Goal: Complete application form: Complete application form

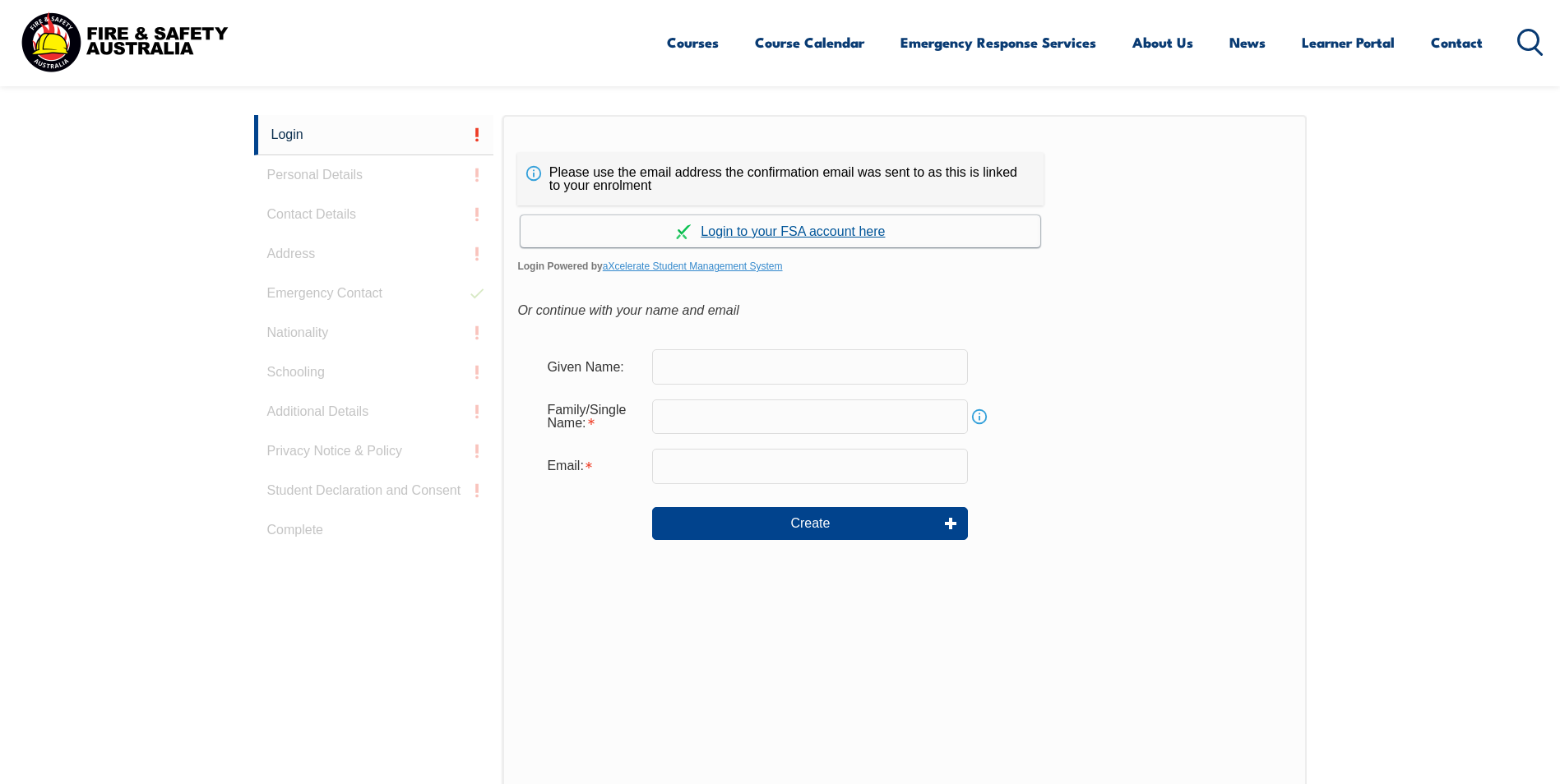
scroll to position [438, 0]
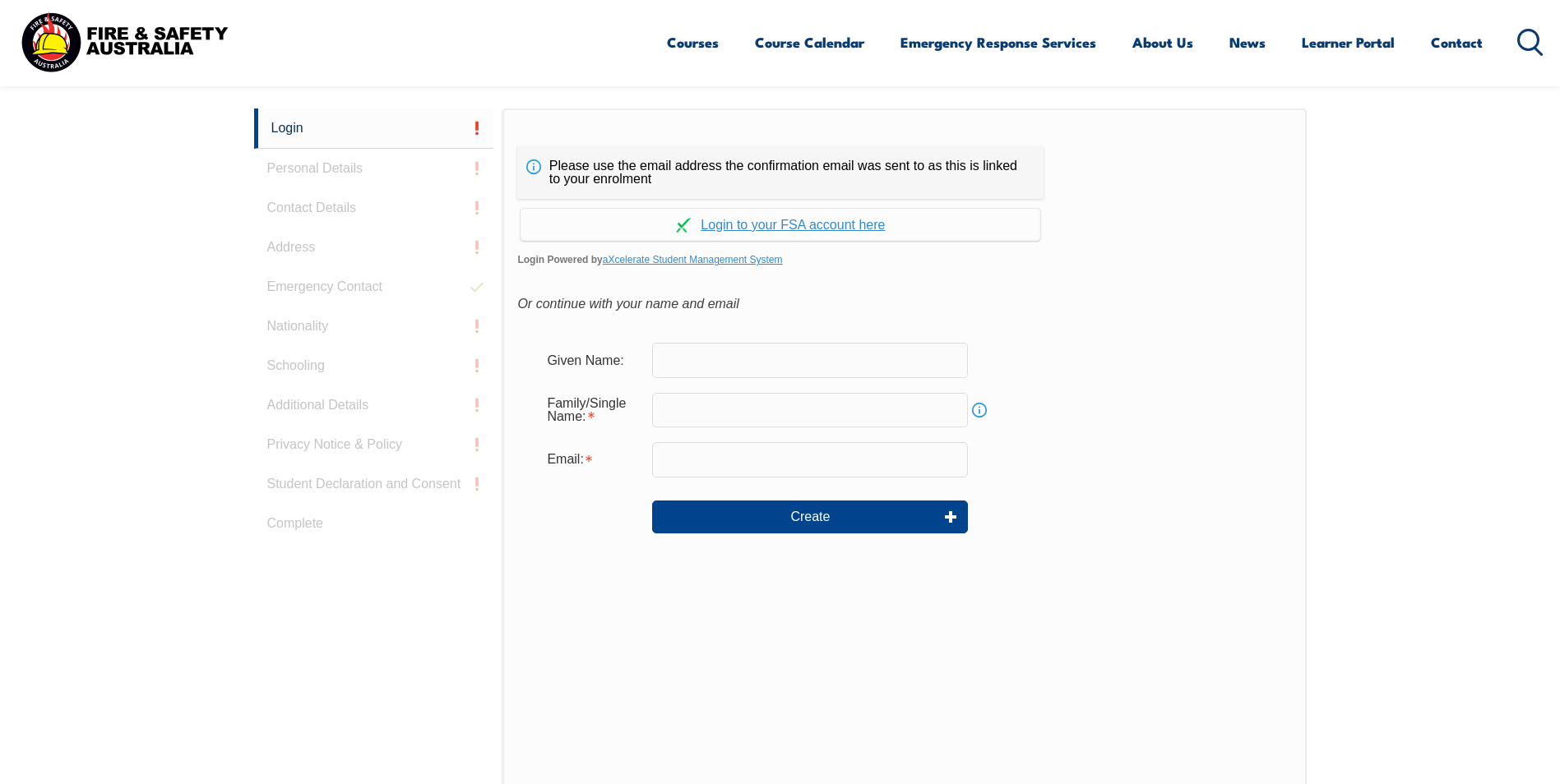
click at [681, 363] on input "text" at bounding box center [810, 361] width 315 height 35
type input "Sharon"
type input "Clark"
type input "sharon.clark@dhl.com"
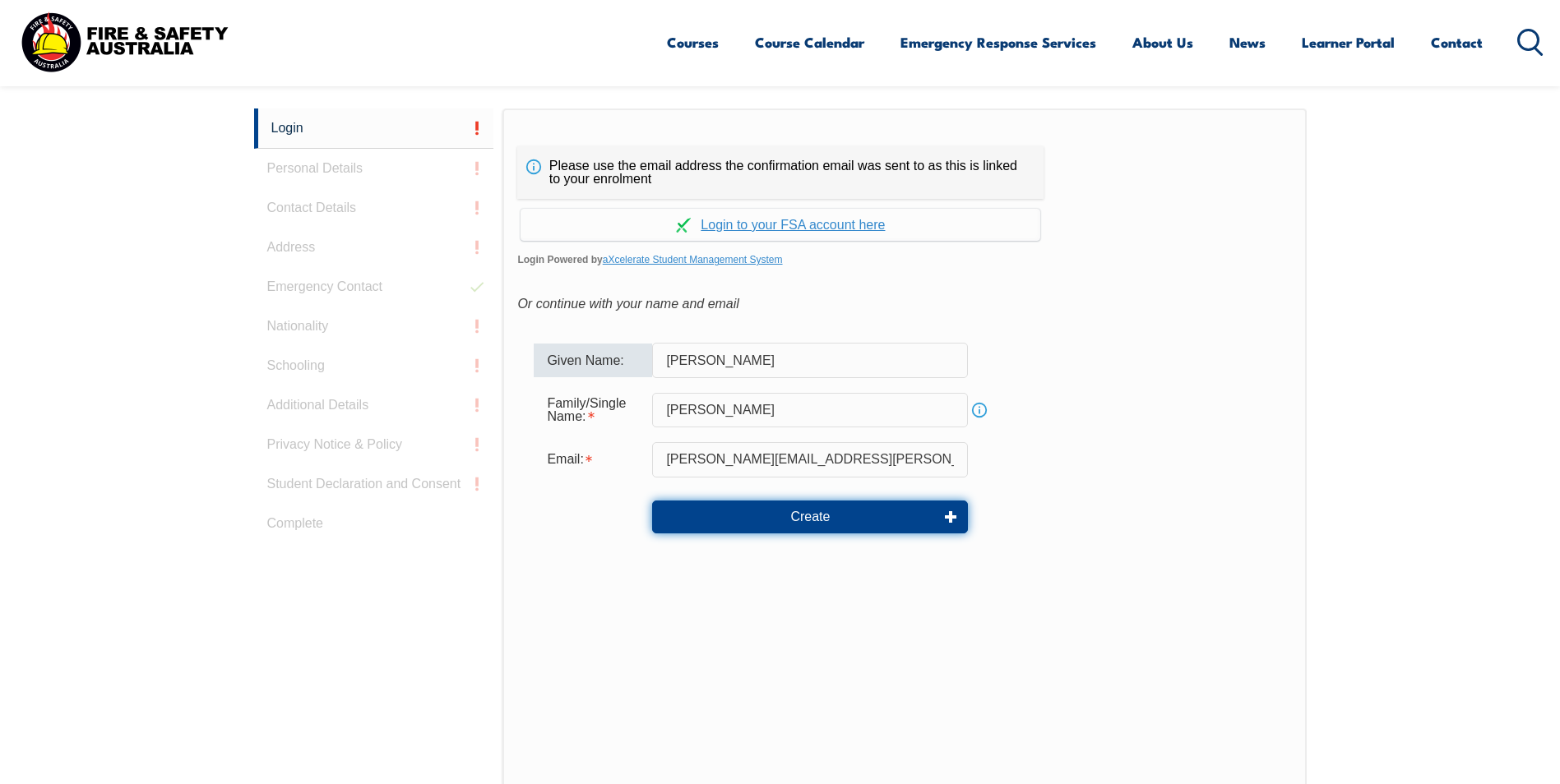
click at [807, 510] on button "Create" at bounding box center [810, 517] width 315 height 33
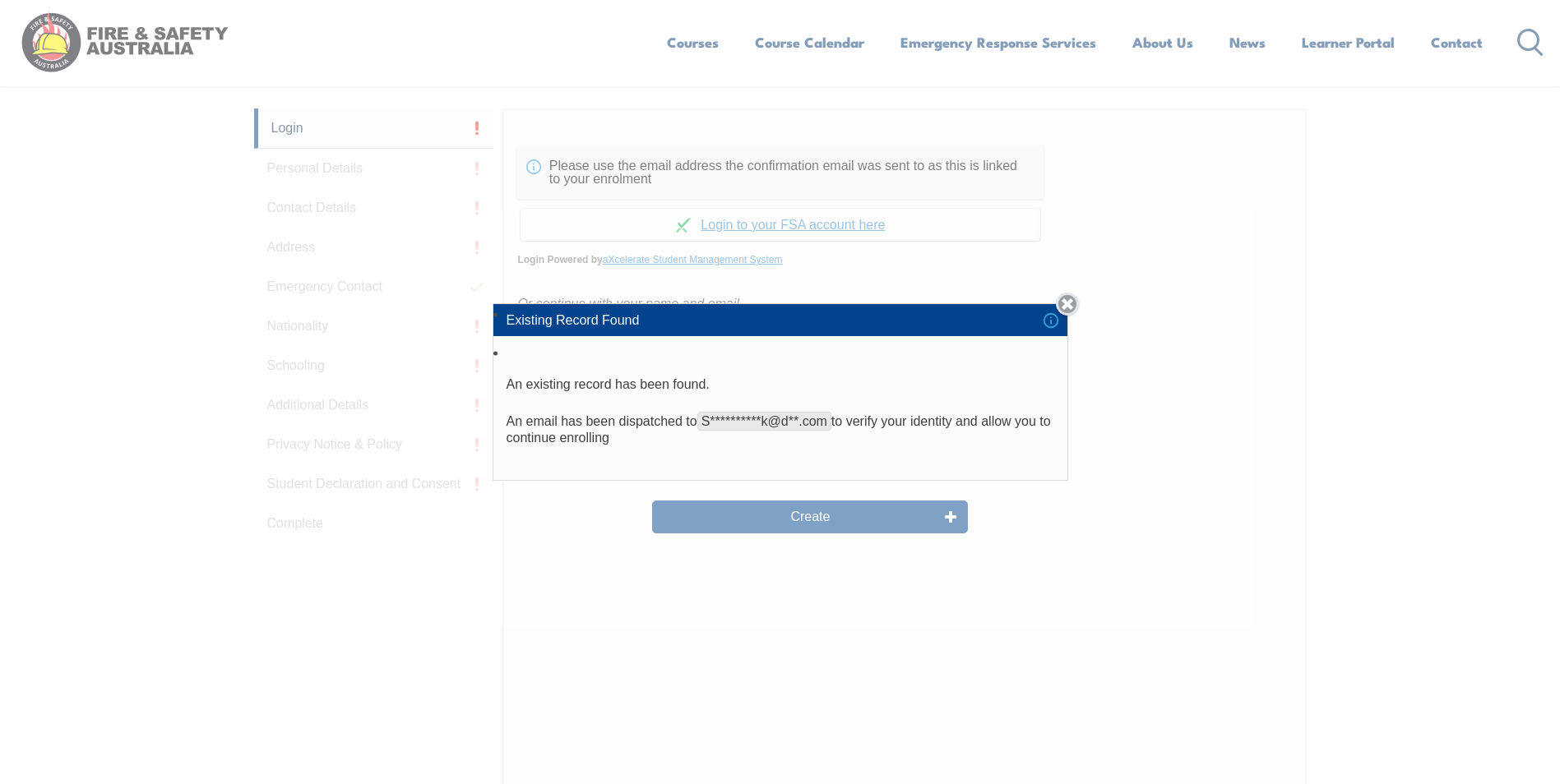
click at [1079, 304] on link "Close" at bounding box center [1068, 304] width 23 height 23
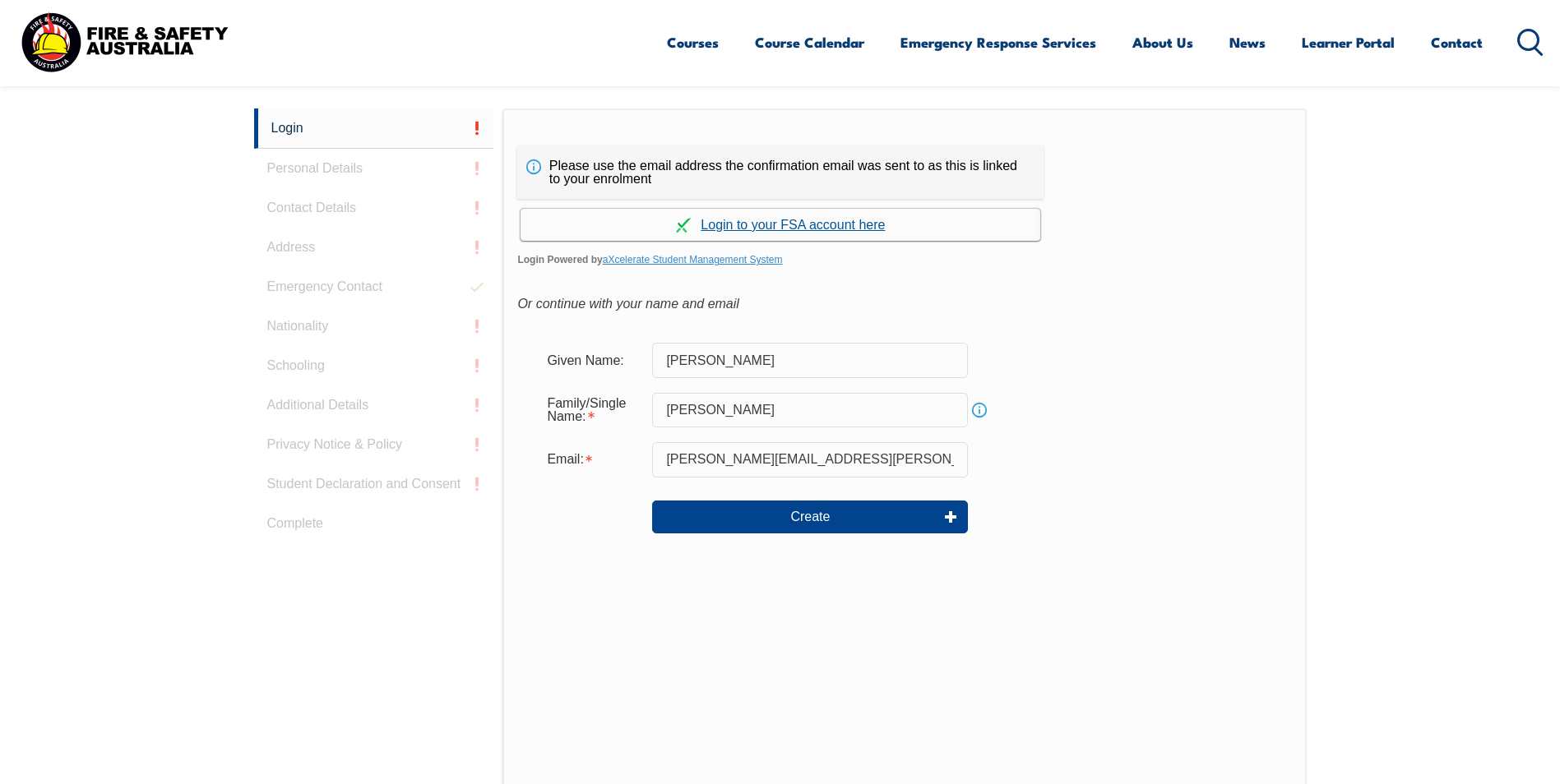
click at [783, 226] on link "Continue with aXcelerate" at bounding box center [780, 225] width 520 height 32
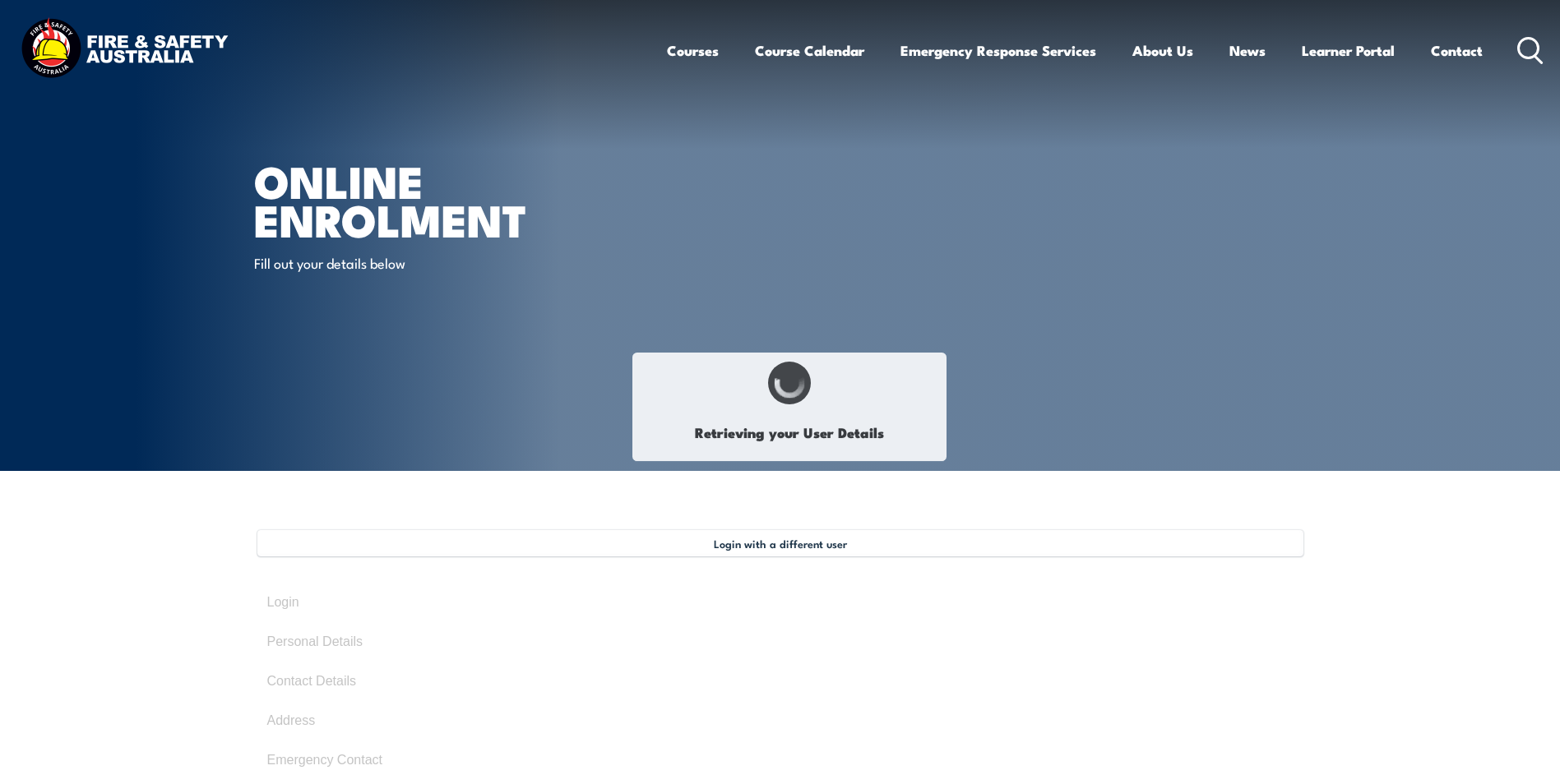
select select "Mrs"
type input "[PERSON_NAME]"
type input "sharon"
type input "Maree"
type input "Clark"
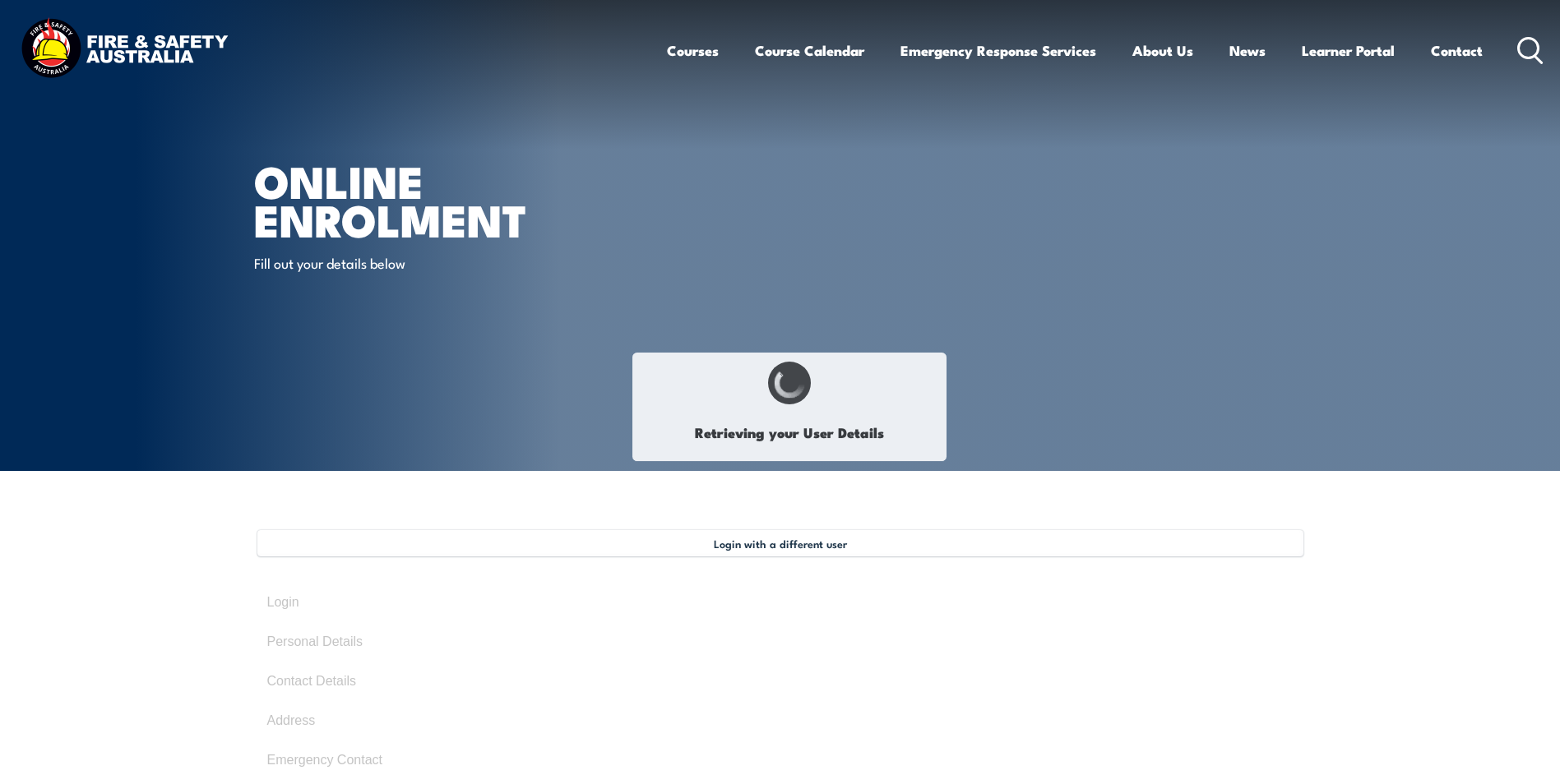
type input "April 15, 1961"
type input "RZBP3ESVQ6"
select select "F"
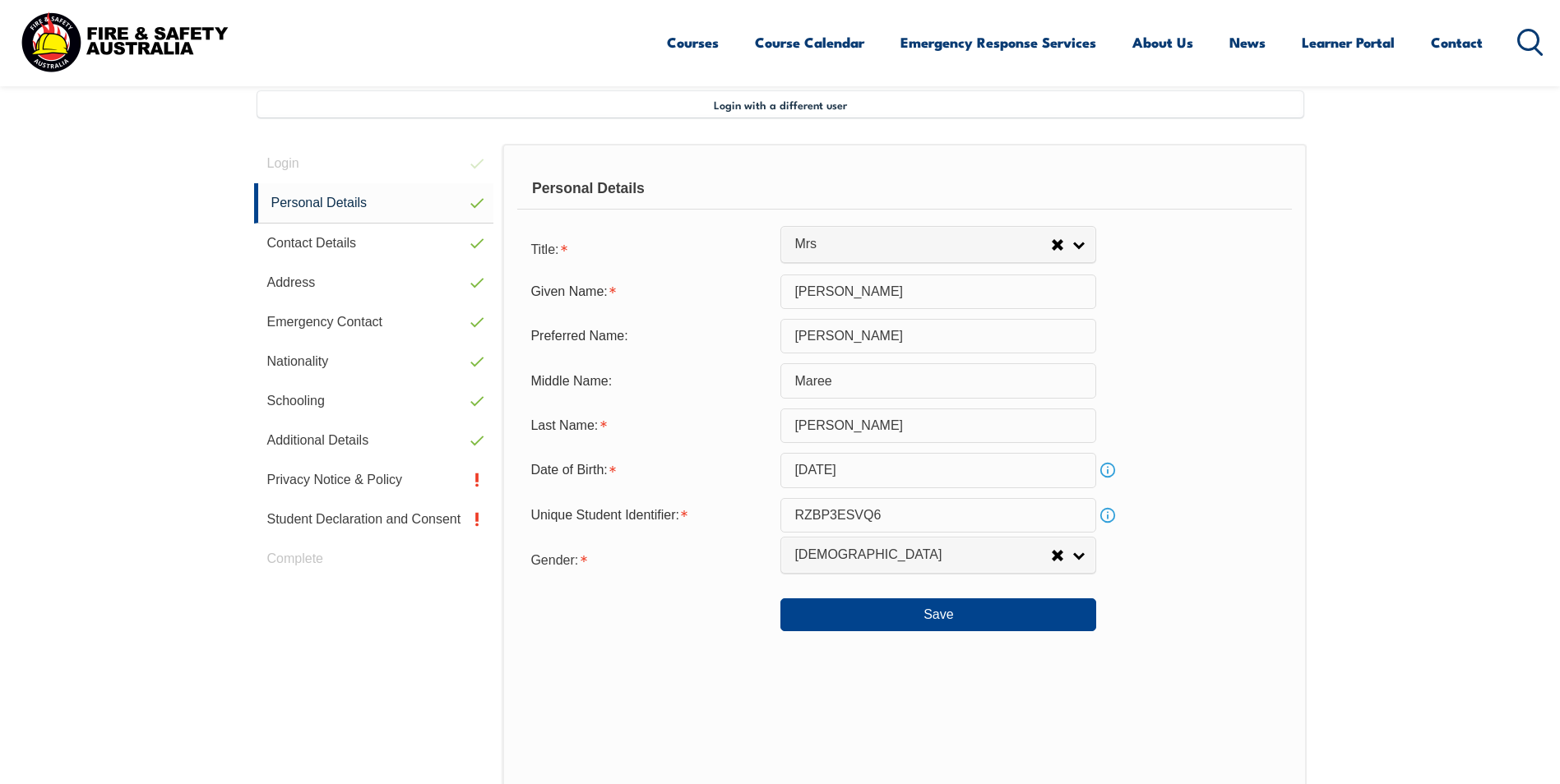
scroll to position [448, 0]
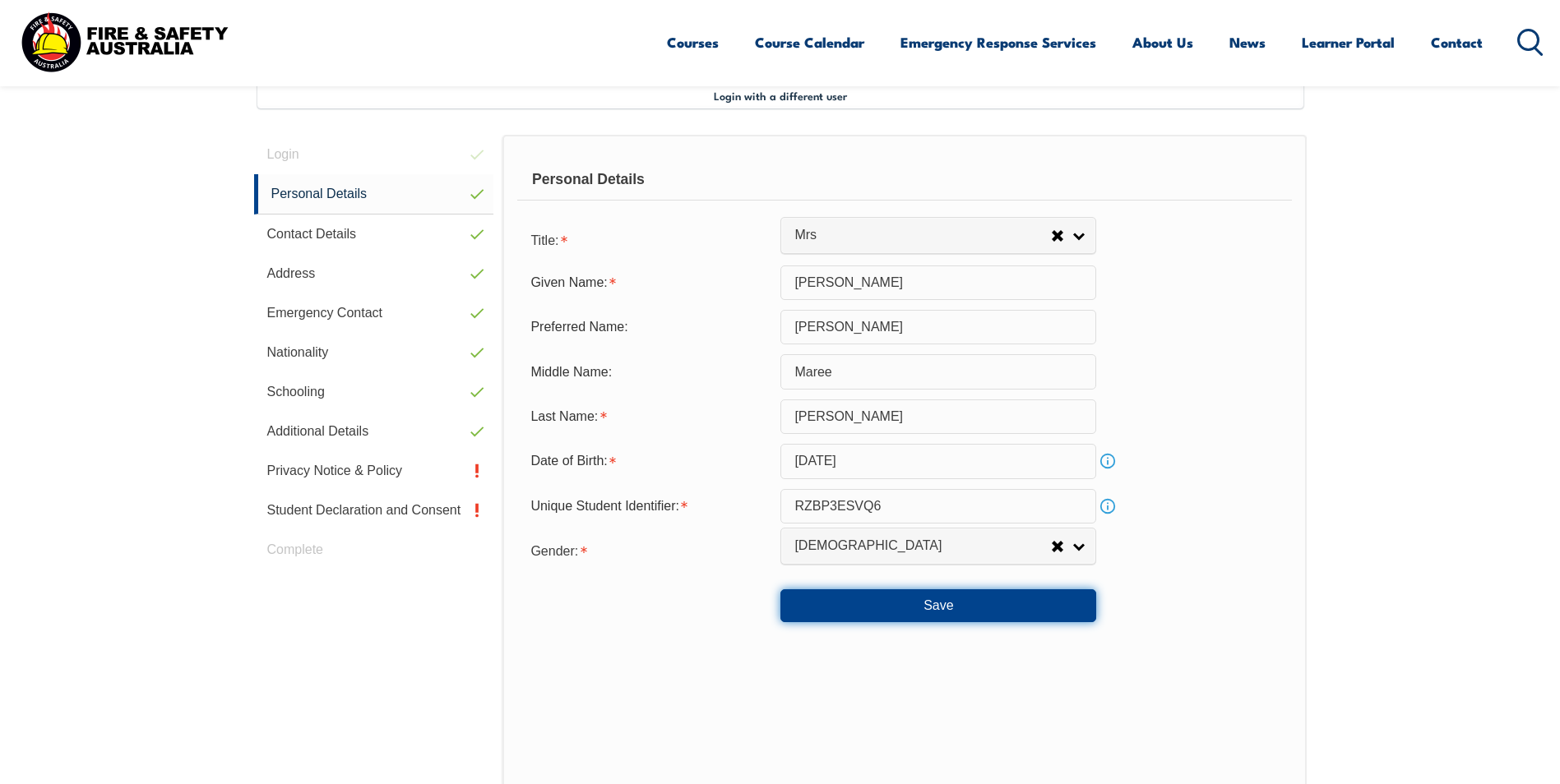
click at [906, 598] on button "Save" at bounding box center [939, 606] width 315 height 33
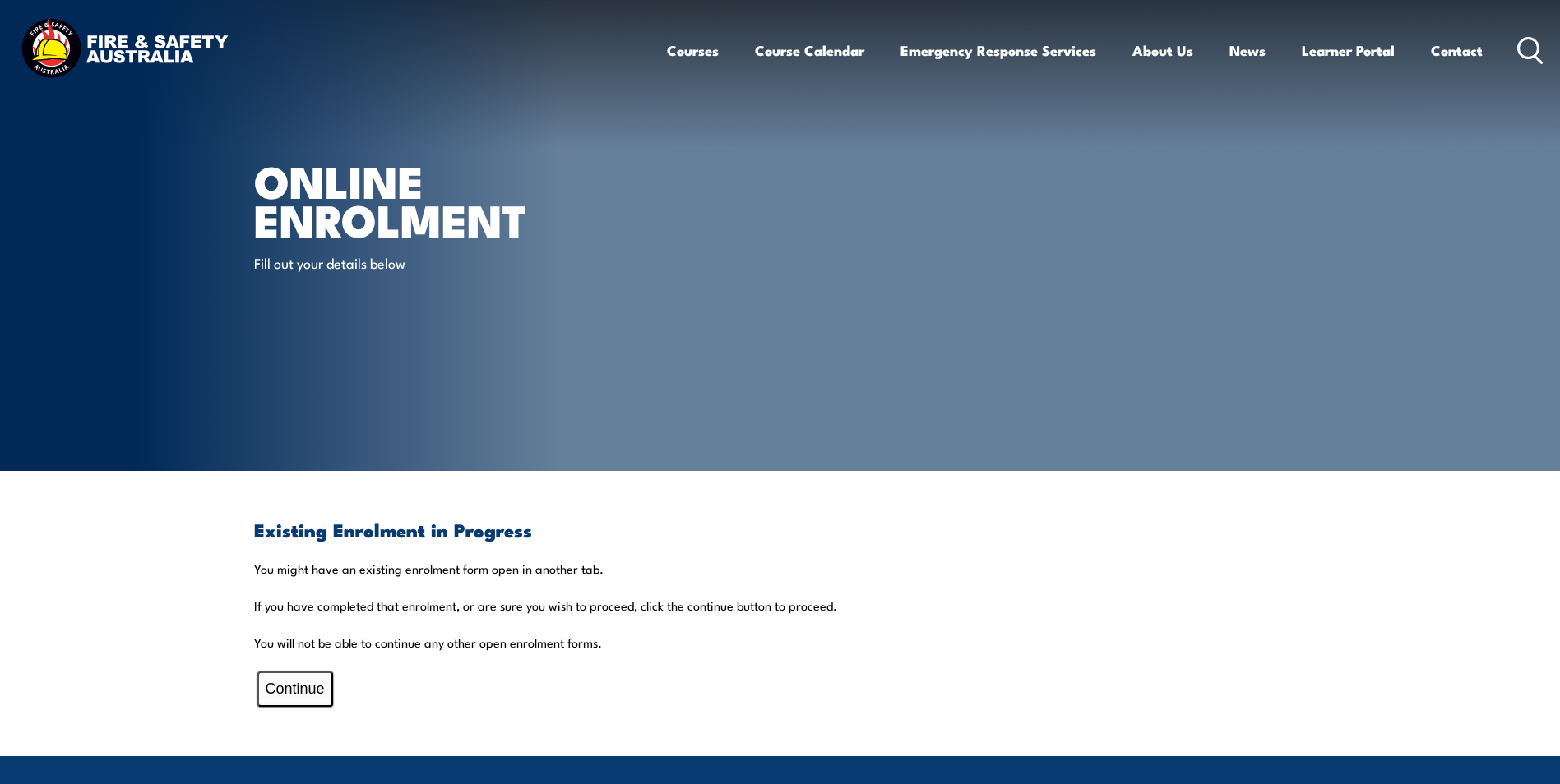
click at [266, 695] on button "Continue" at bounding box center [295, 689] width 76 height 36
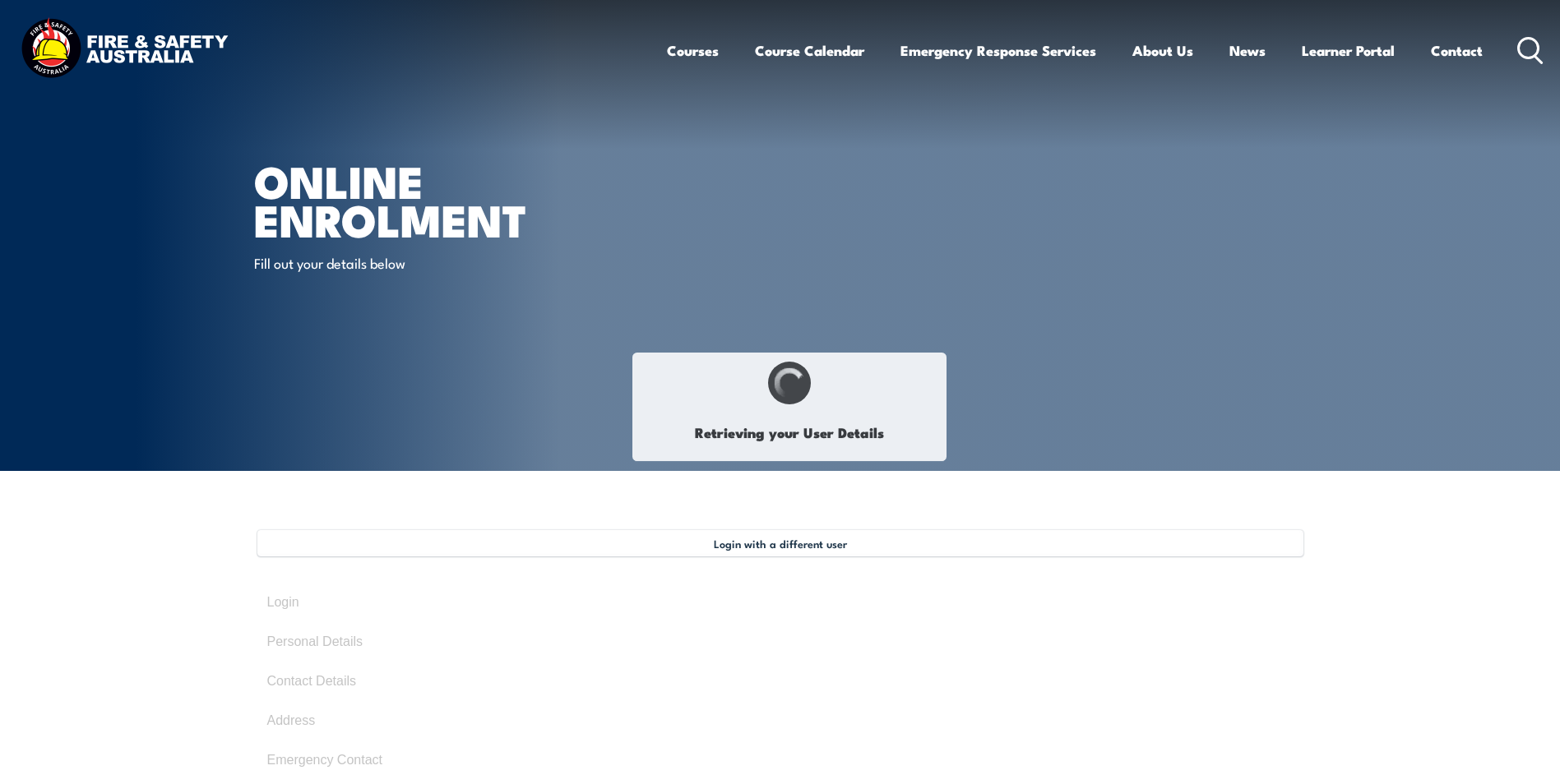
select select "Mrs"
type input "Sharon"
type input "sharon"
type input "Maree"
type input "Clark"
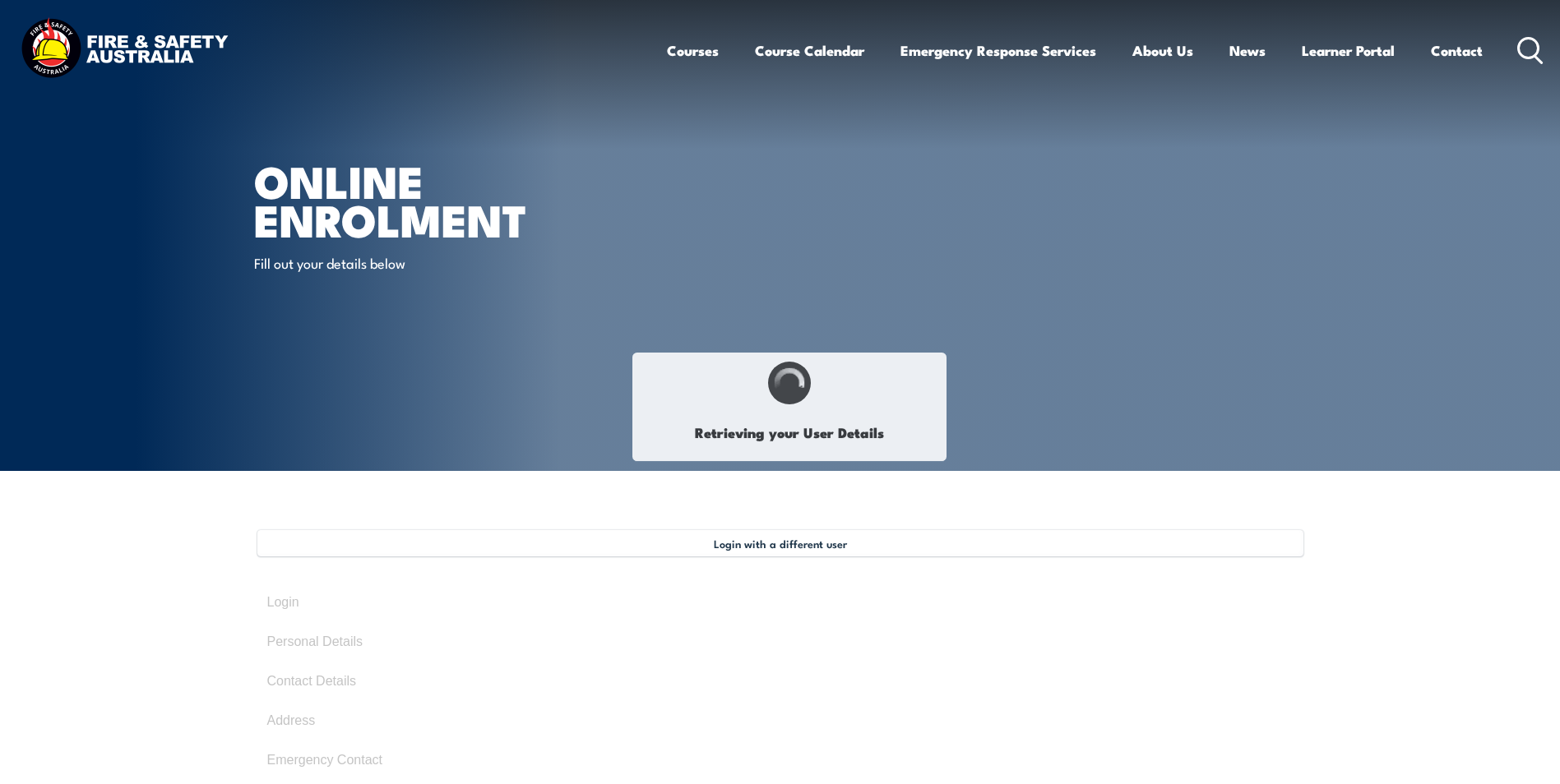
type input "April 15, 1961"
type input "RZBP3ESVQ6"
select select "F"
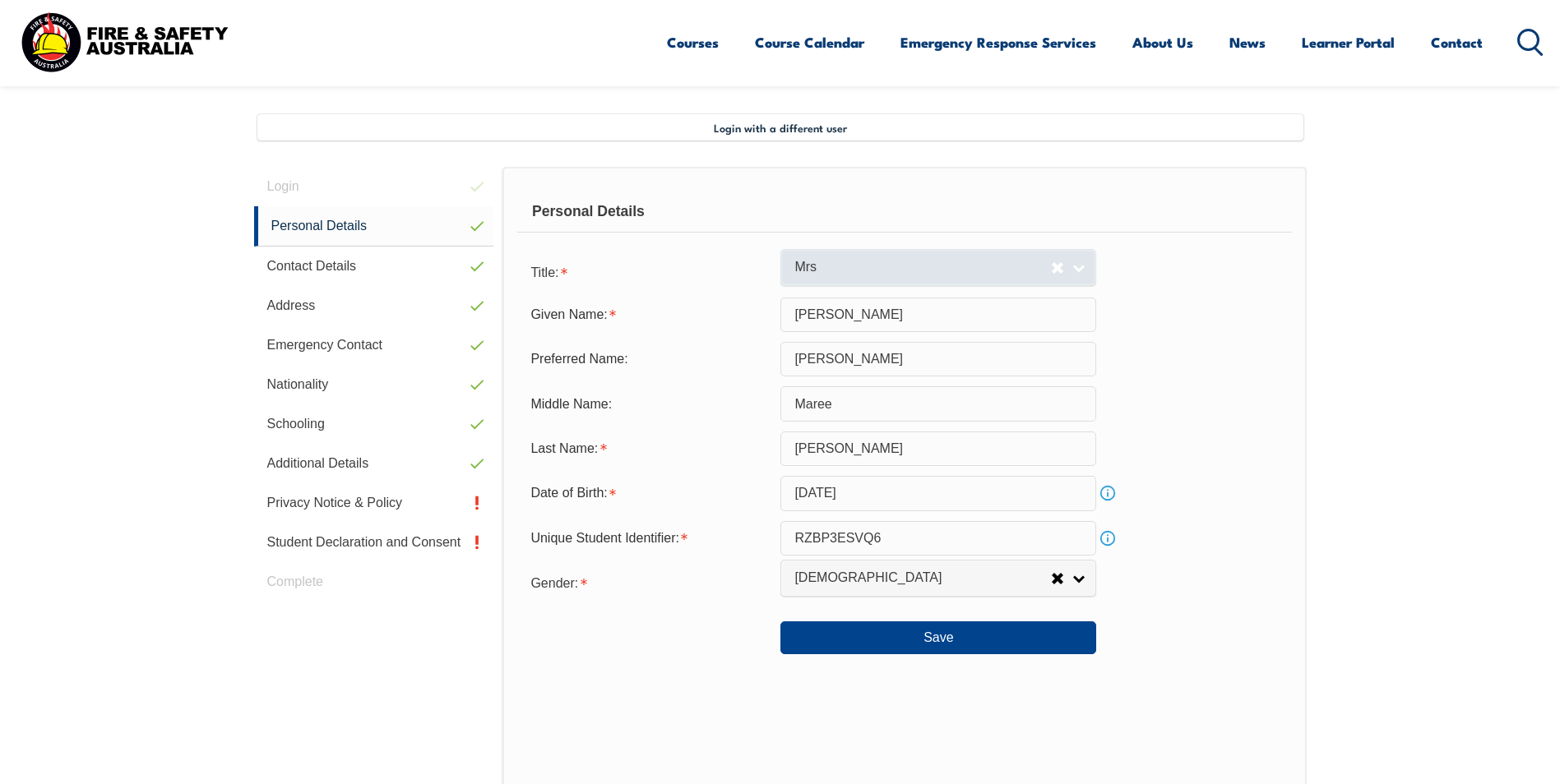
scroll to position [448, 0]
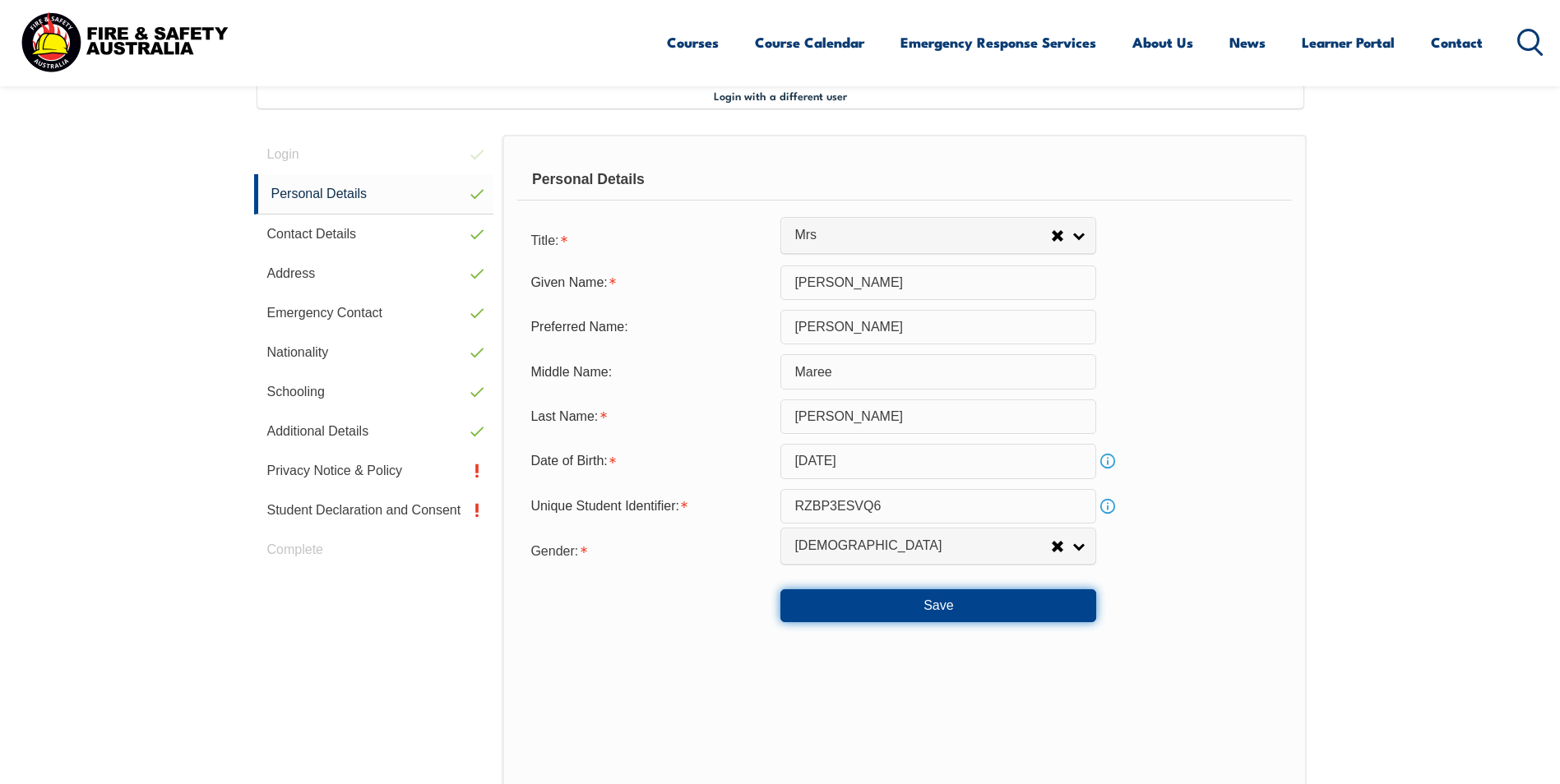
click at [912, 607] on button "Save" at bounding box center [939, 606] width 315 height 33
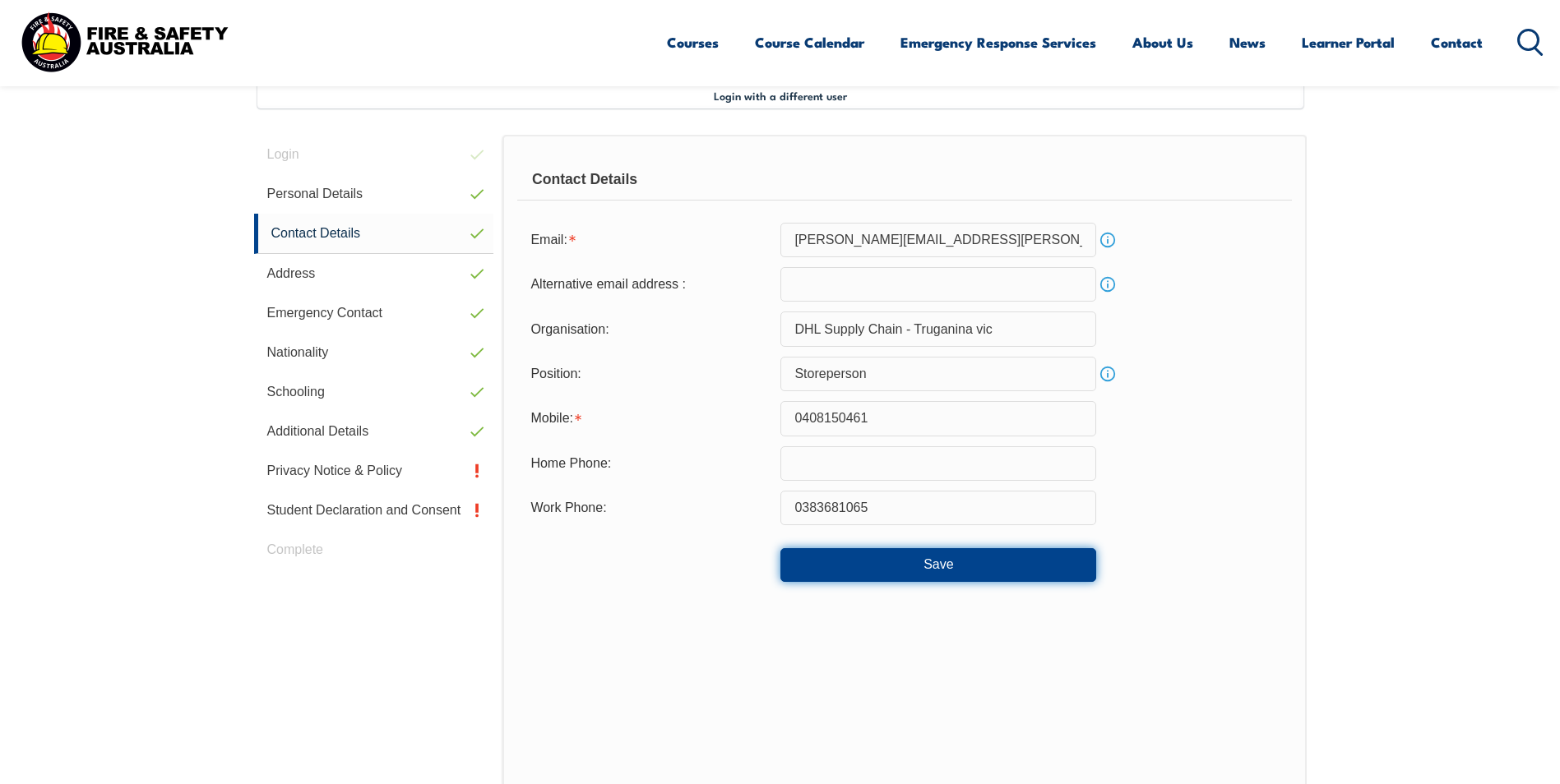
click at [921, 564] on button "Save" at bounding box center [939, 565] width 315 height 33
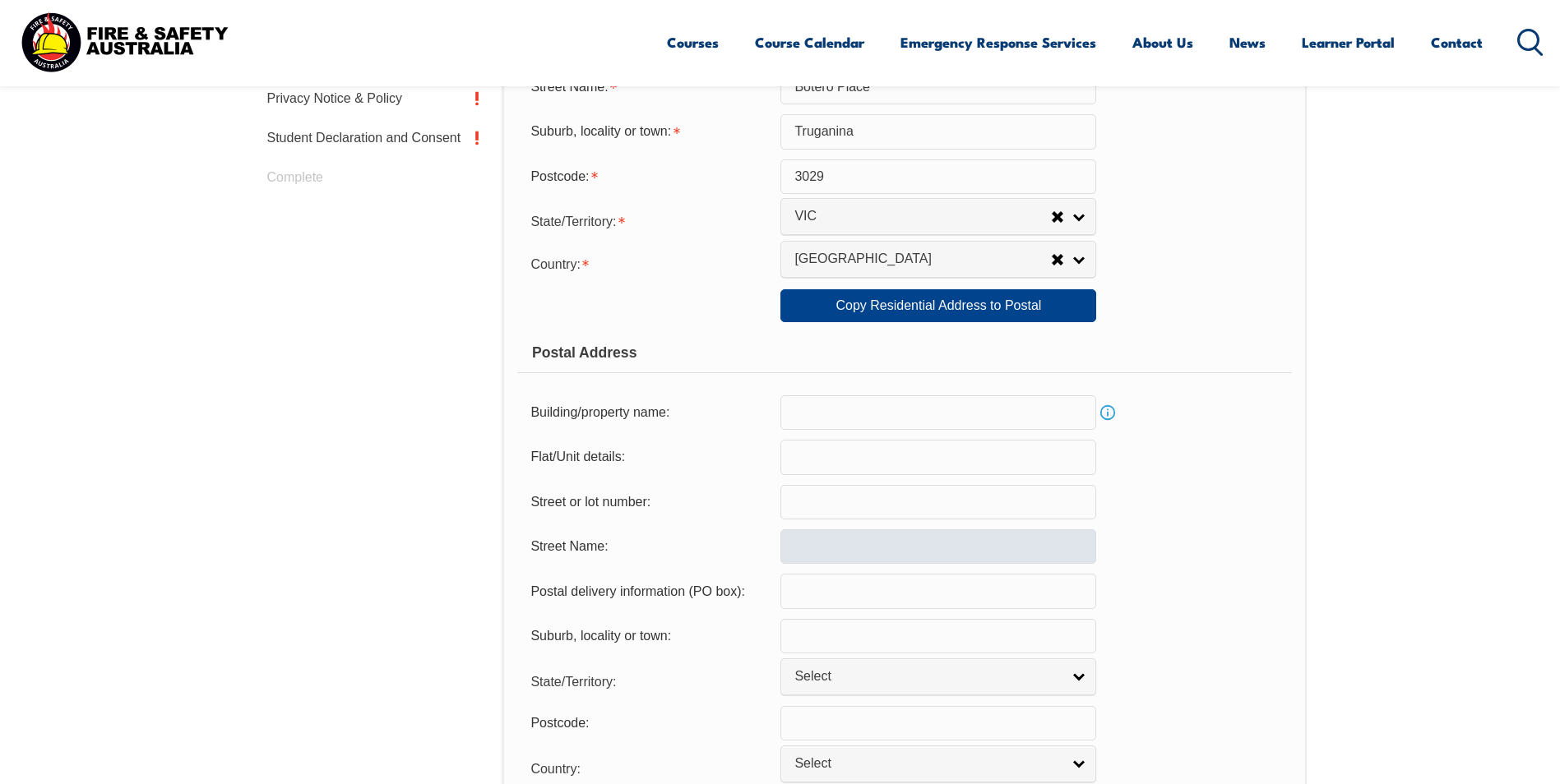
scroll to position [859, 0]
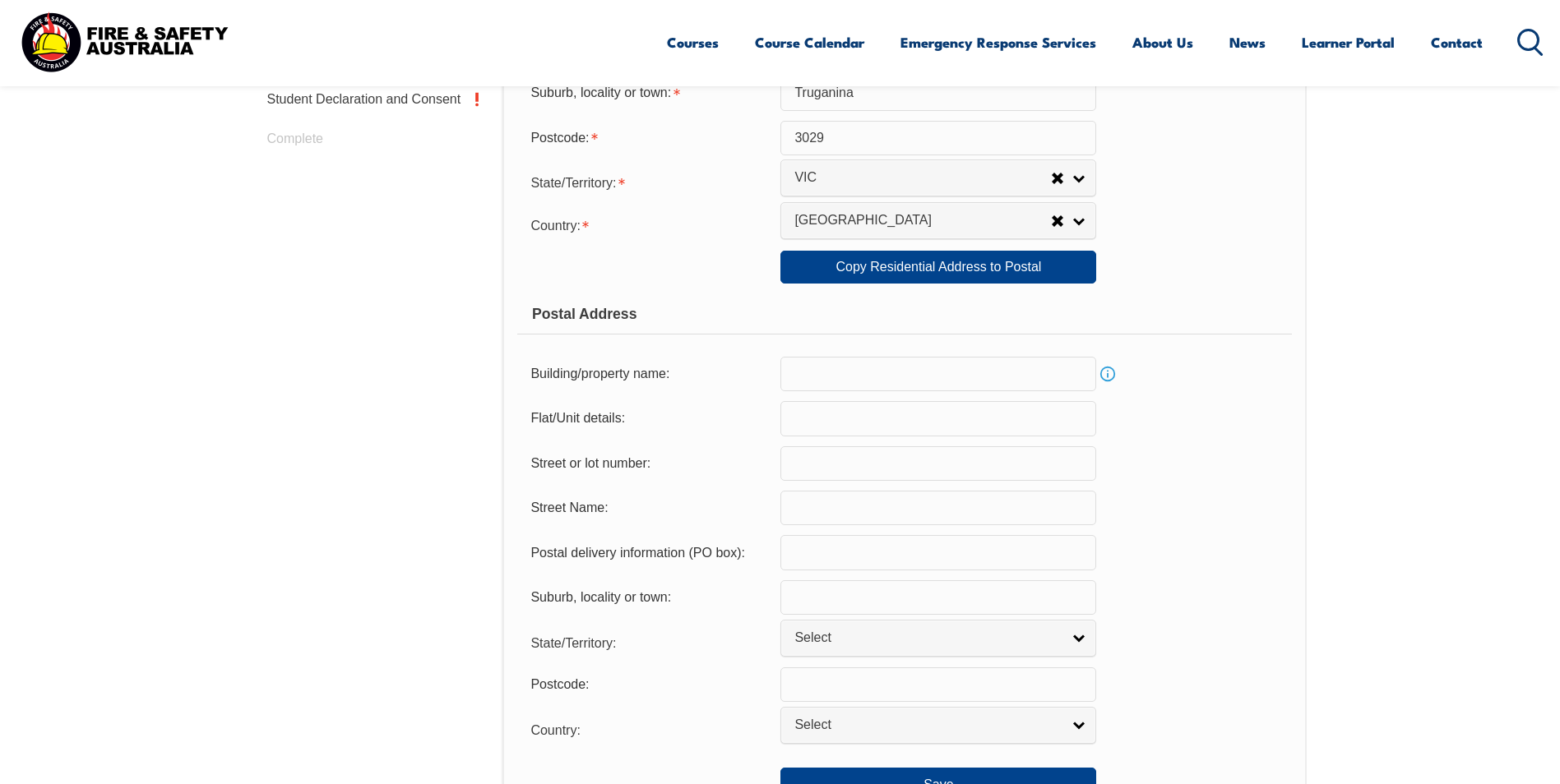
click at [856, 380] on input "text" at bounding box center [939, 375] width 315 height 35
click at [830, 423] on input "text" at bounding box center [939, 419] width 315 height 35
click at [819, 469] on input "text" at bounding box center [939, 464] width 315 height 35
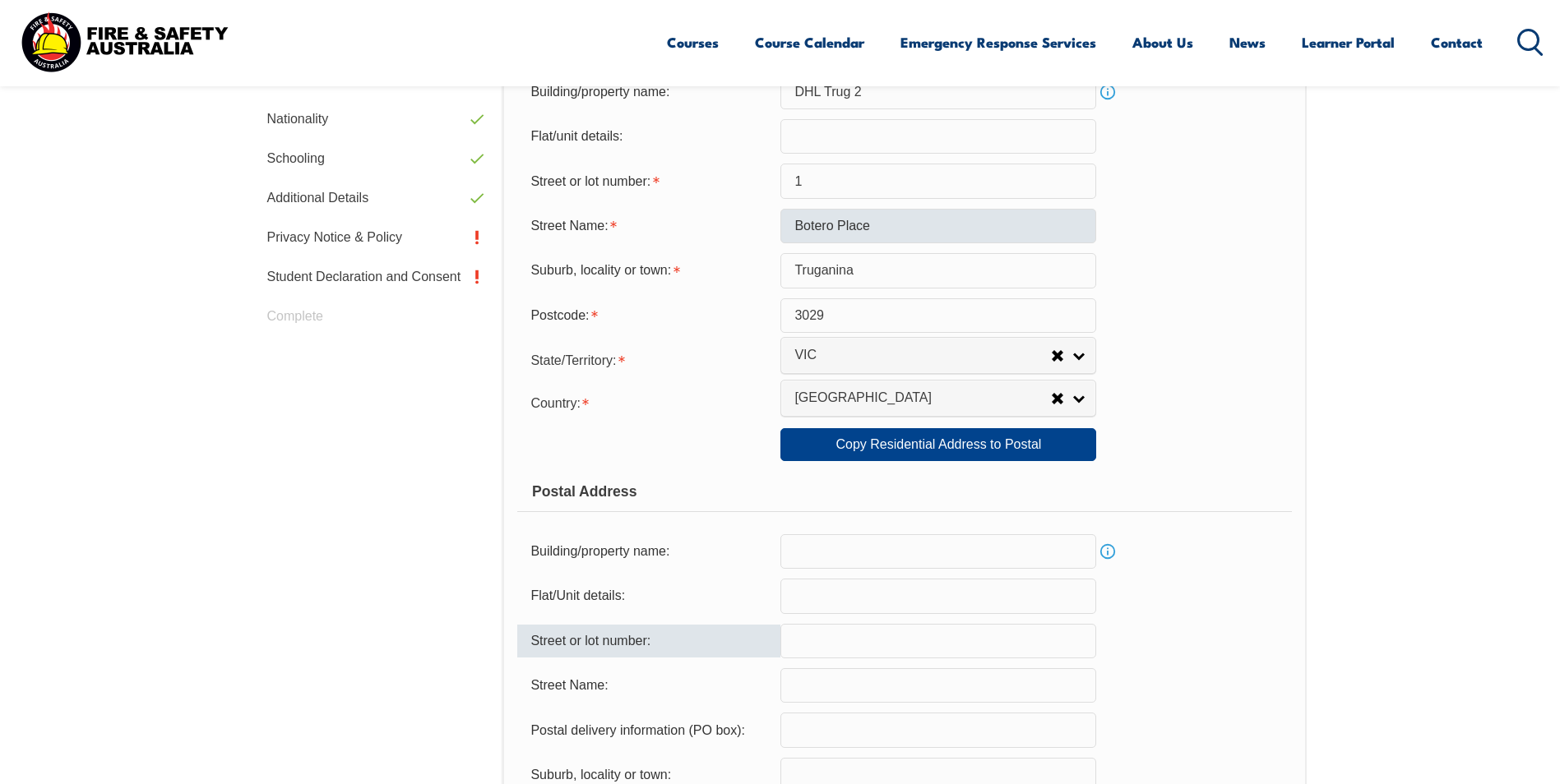
scroll to position [942, 0]
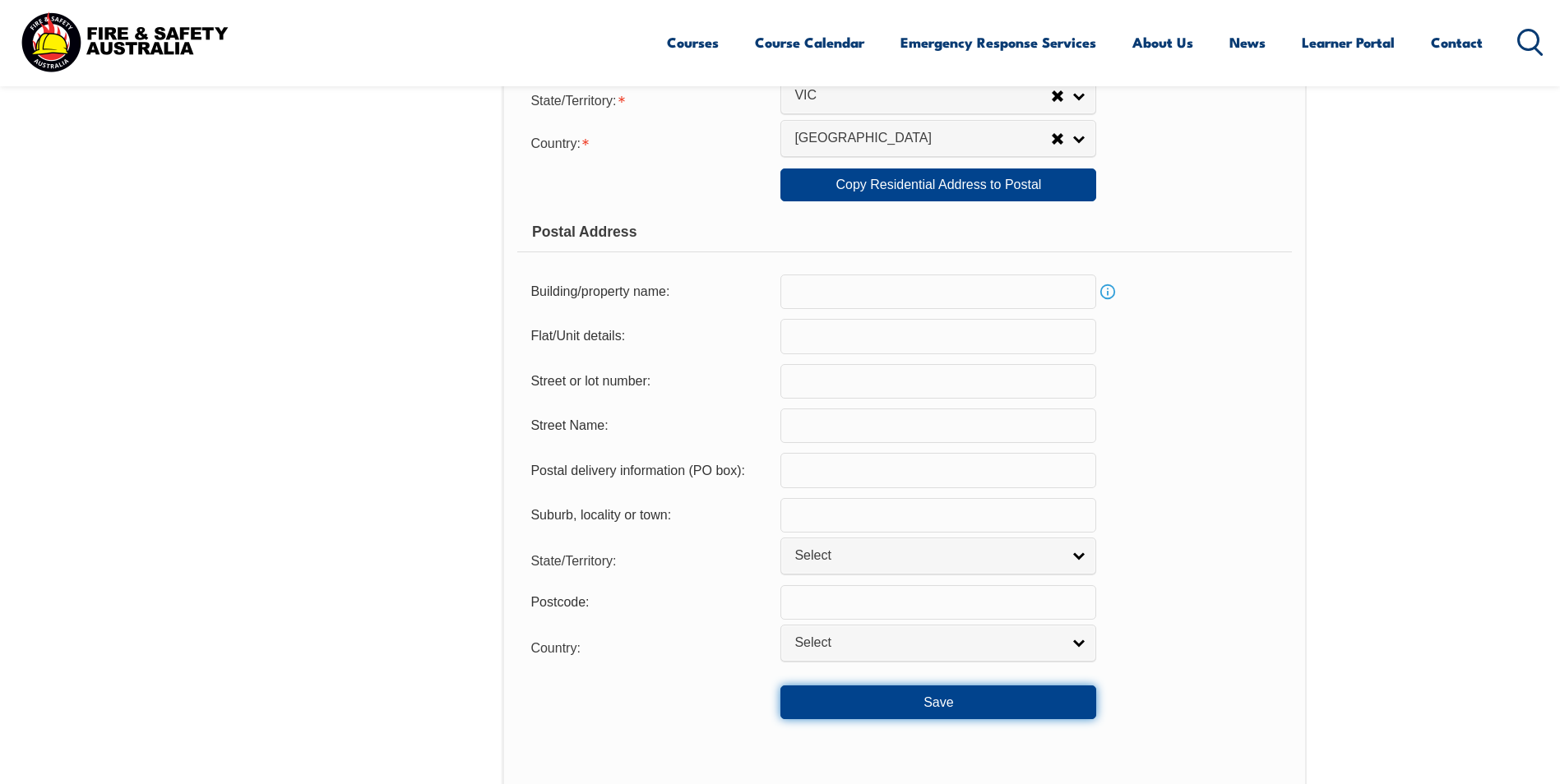
click at [919, 703] on button "Save" at bounding box center [939, 702] width 315 height 33
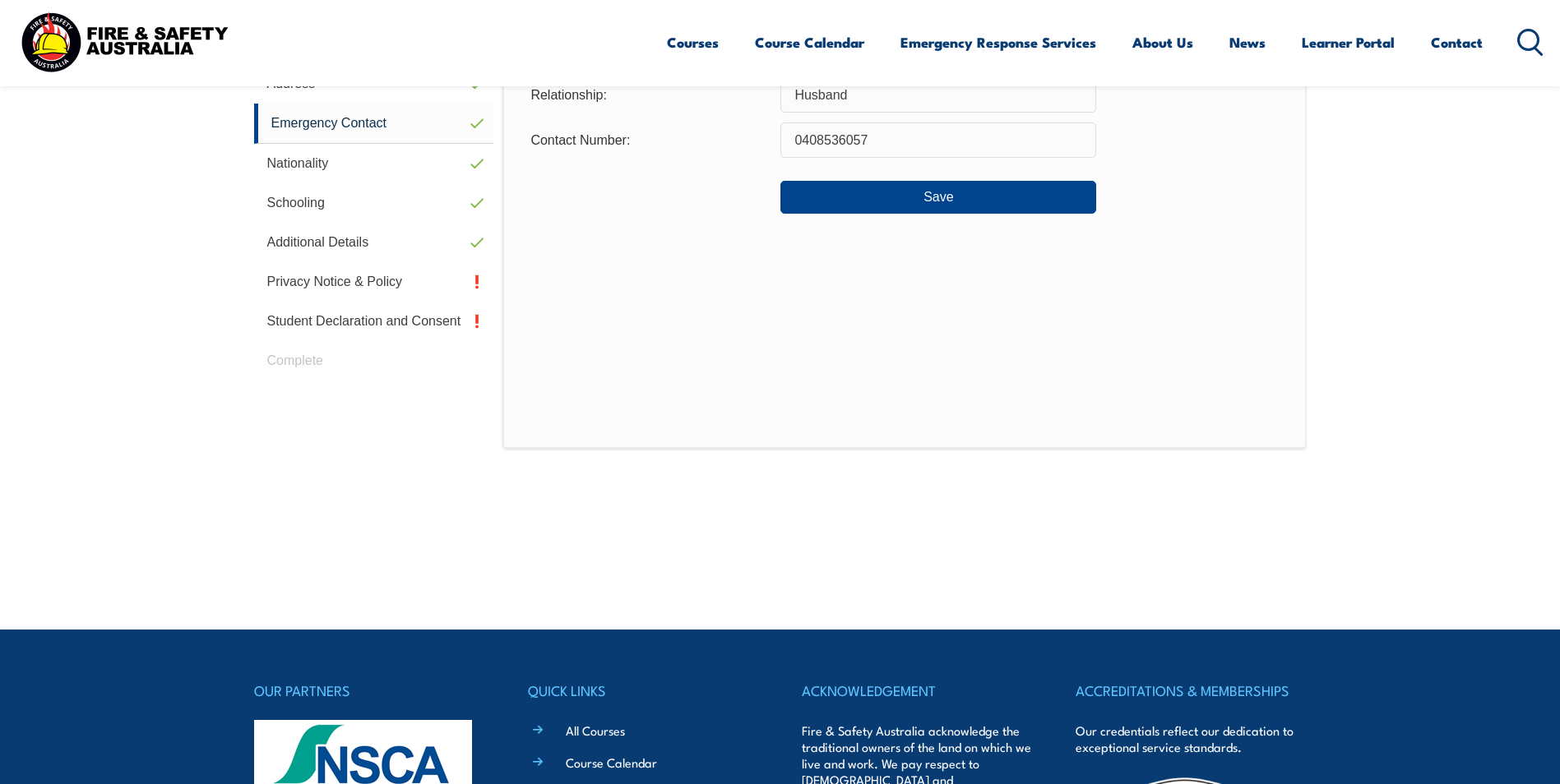
scroll to position [571, 0]
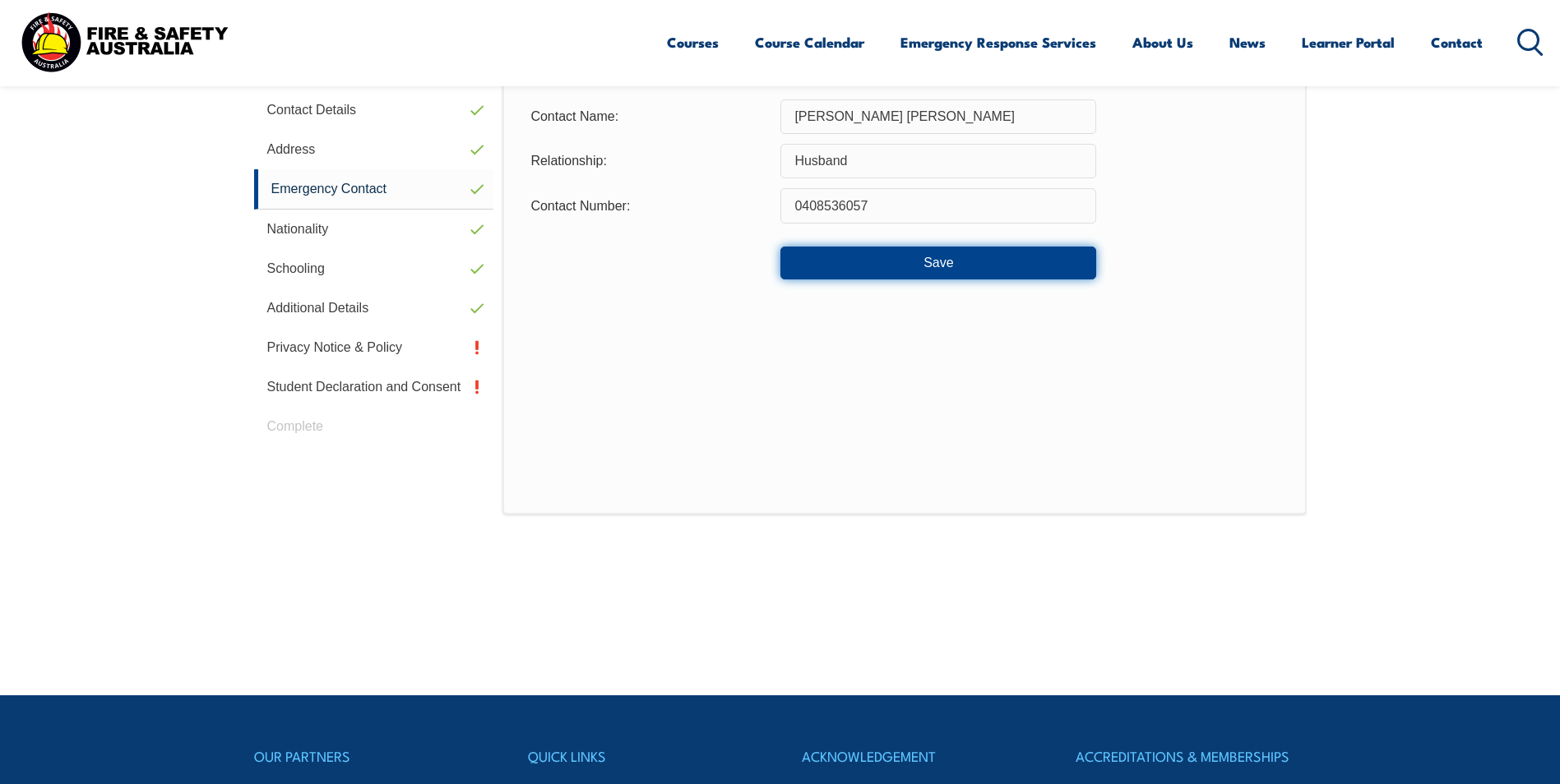
click at [900, 258] on button "Save" at bounding box center [939, 263] width 315 height 33
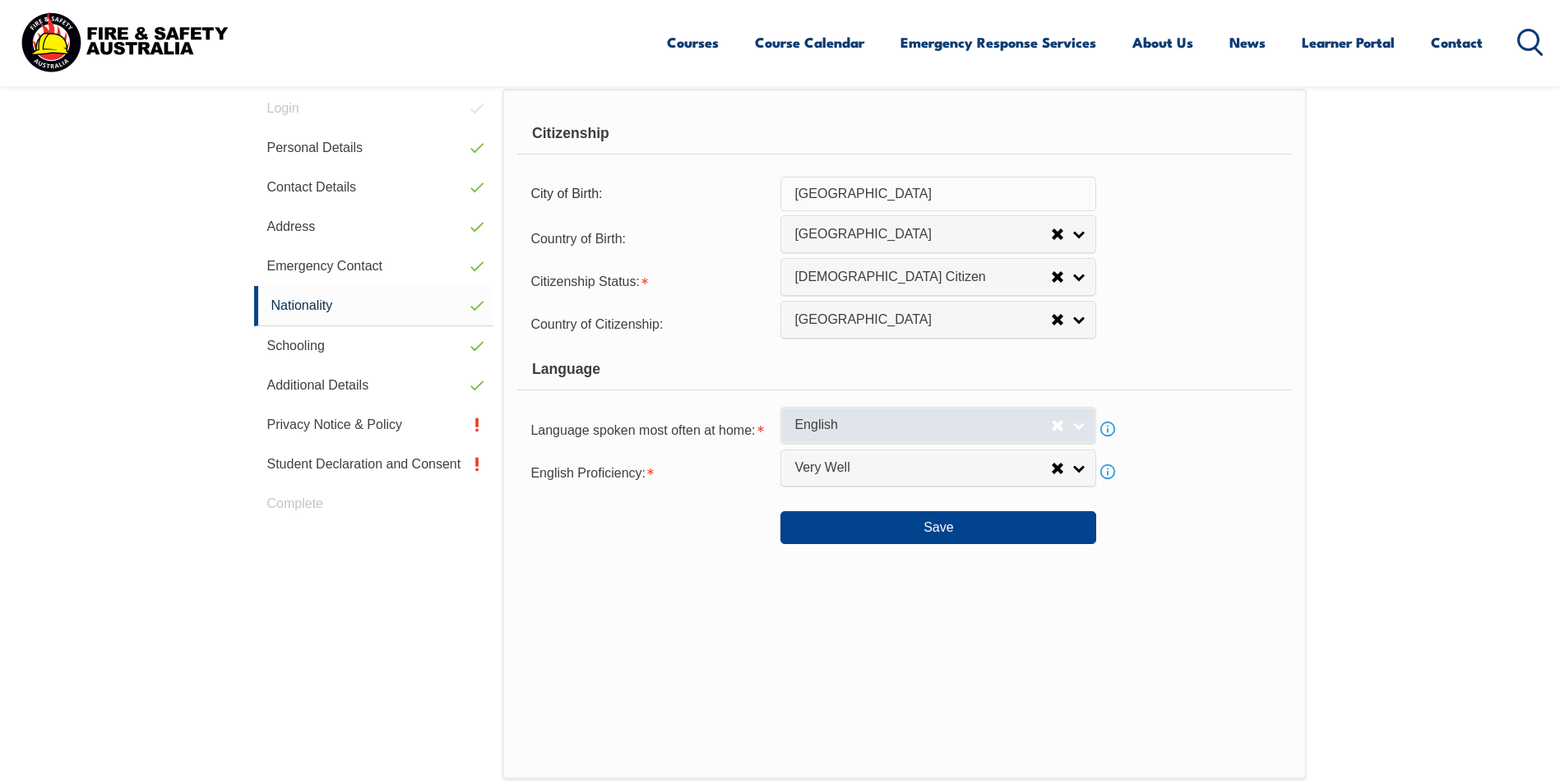
scroll to position [448, 0]
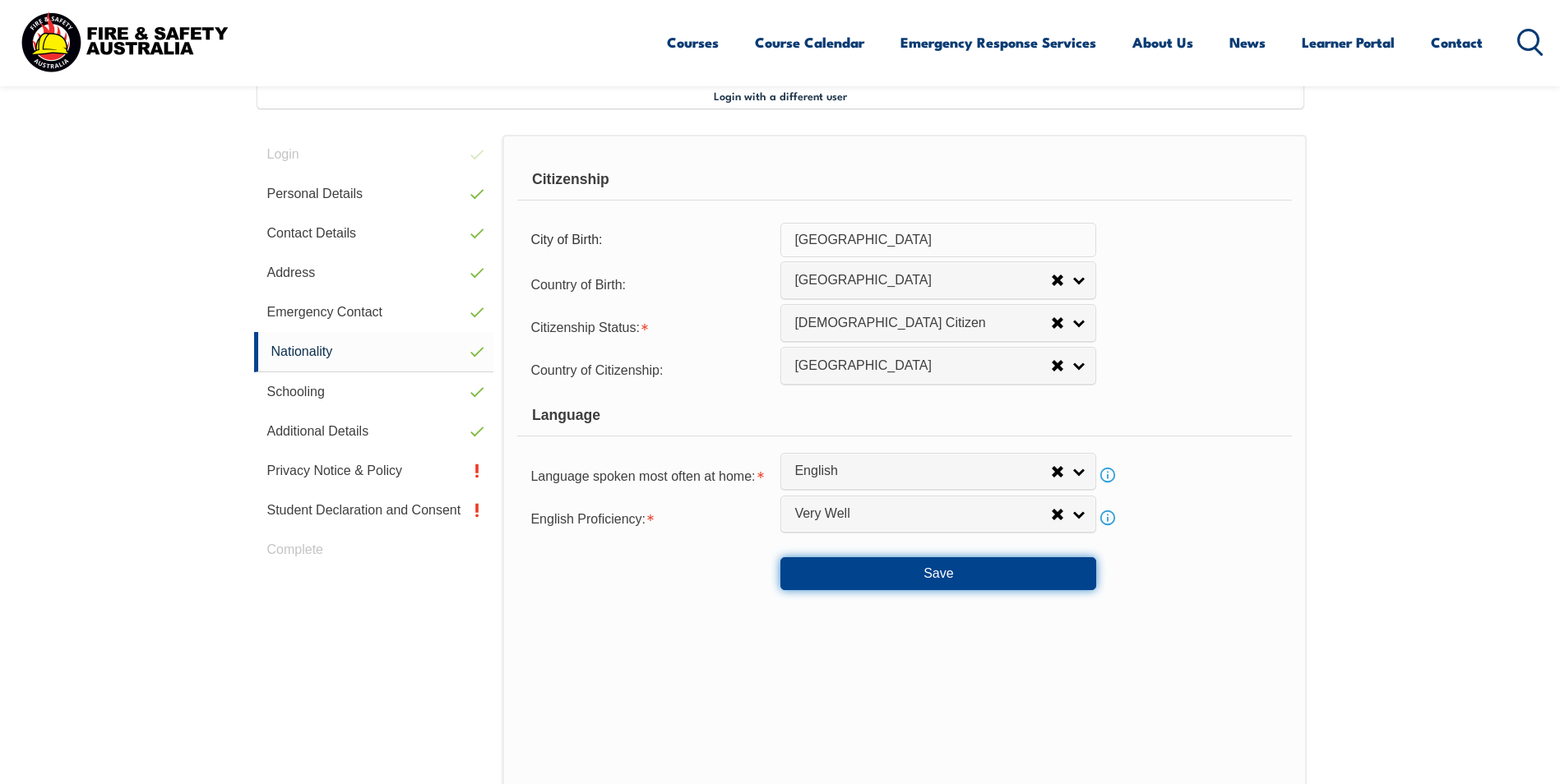
click at [912, 575] on button "Save" at bounding box center [939, 574] width 315 height 33
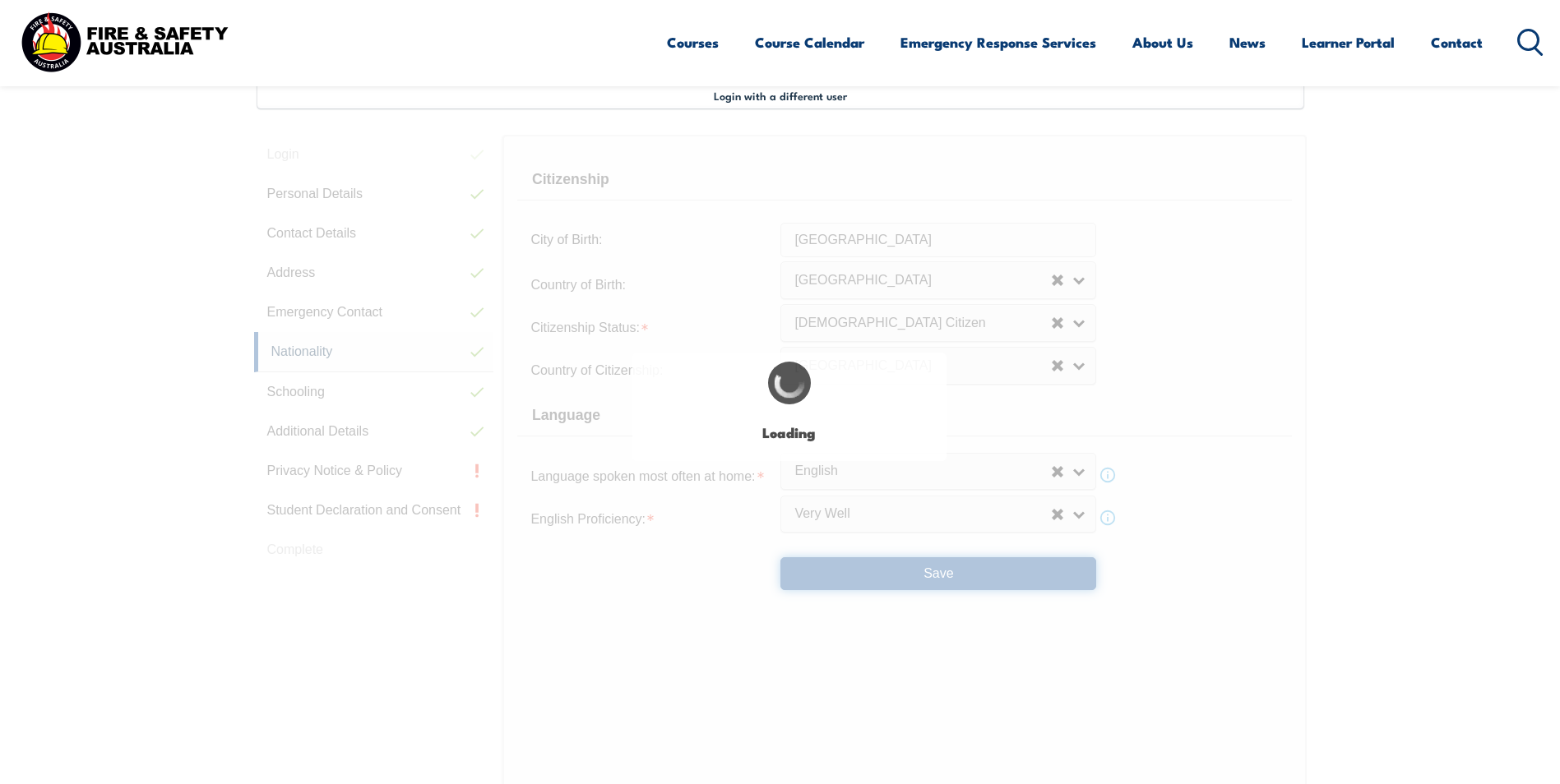
select select "false"
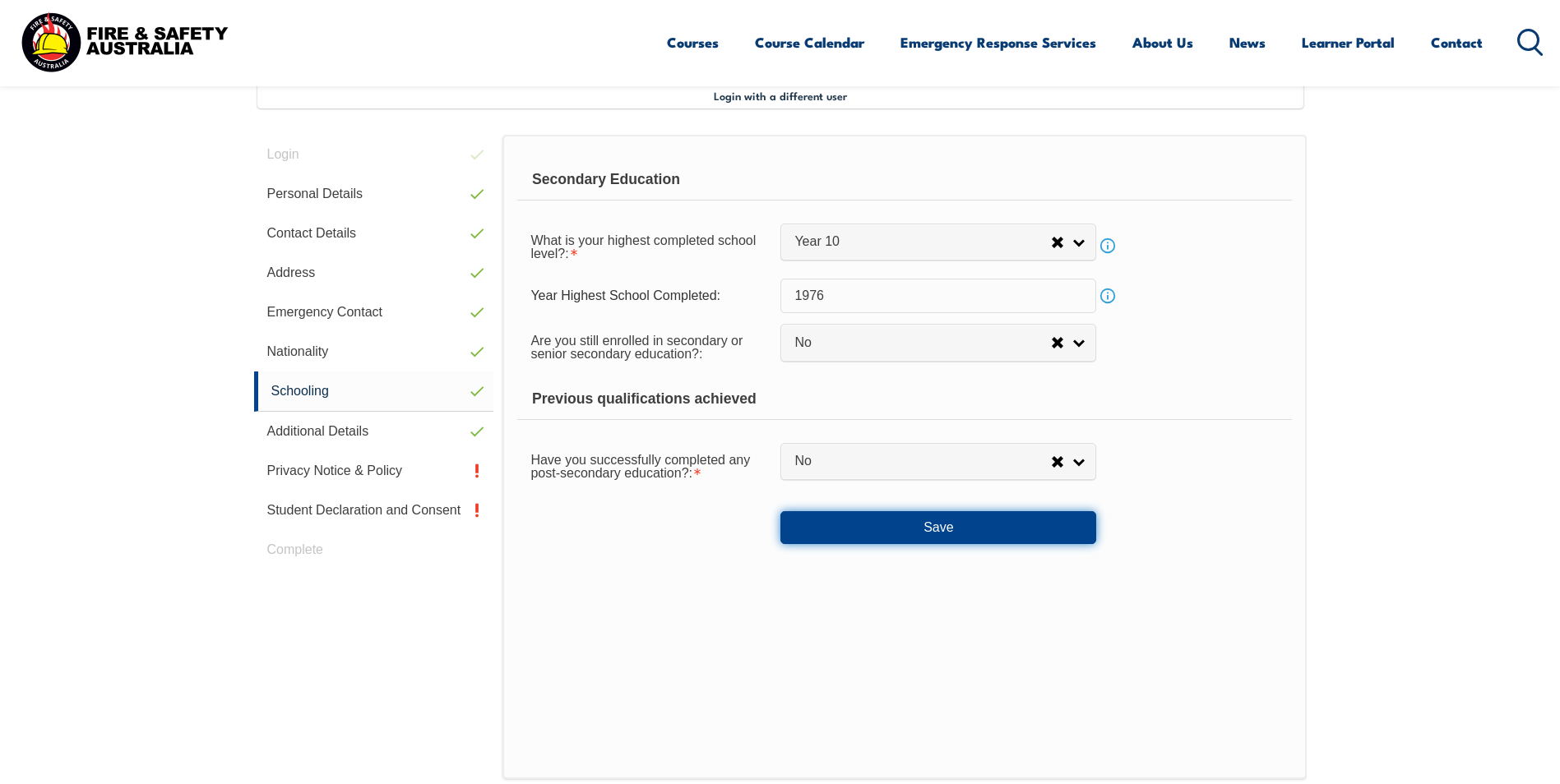
click at [923, 531] on button "Save" at bounding box center [939, 528] width 315 height 33
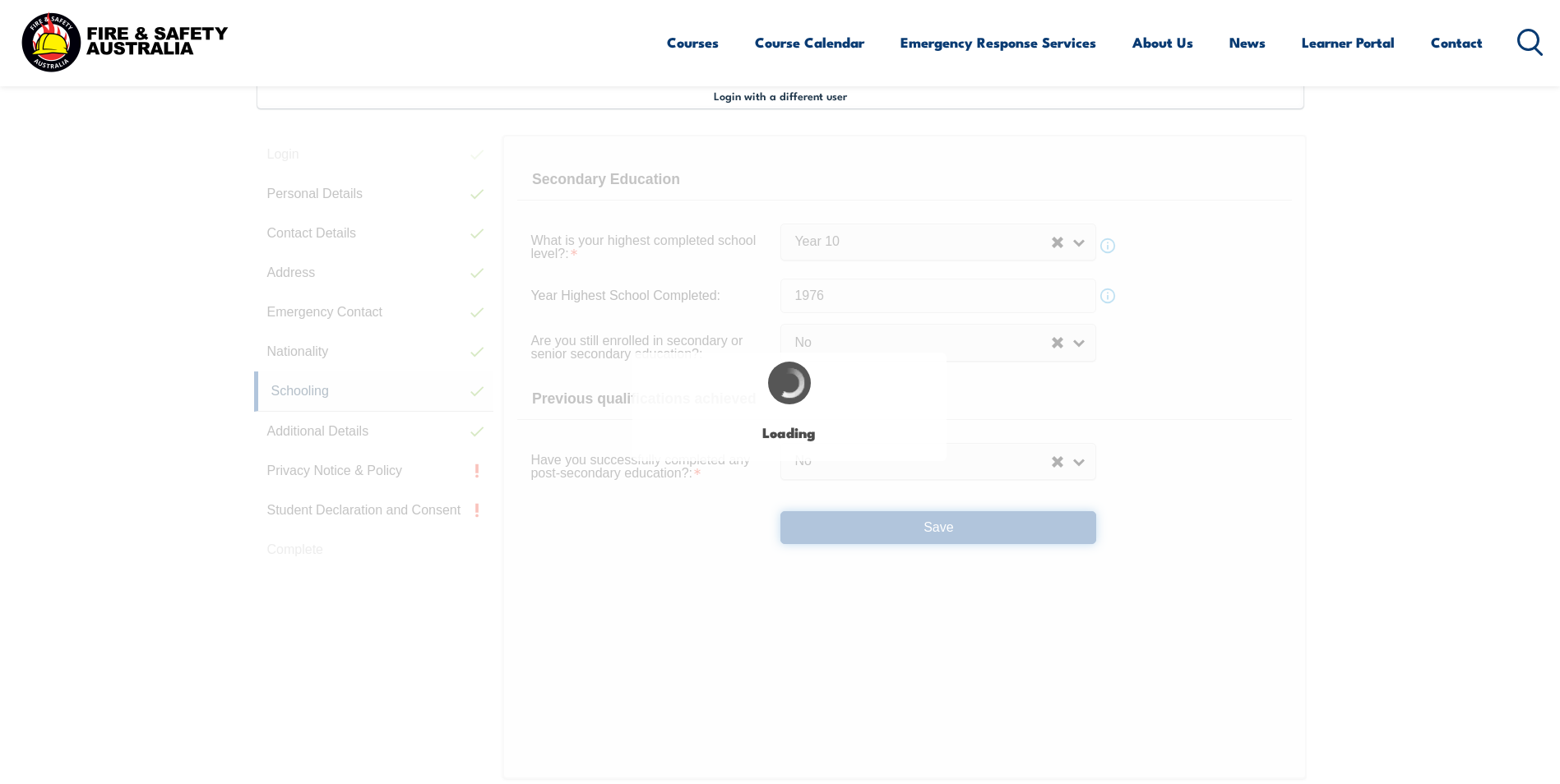
select select "false"
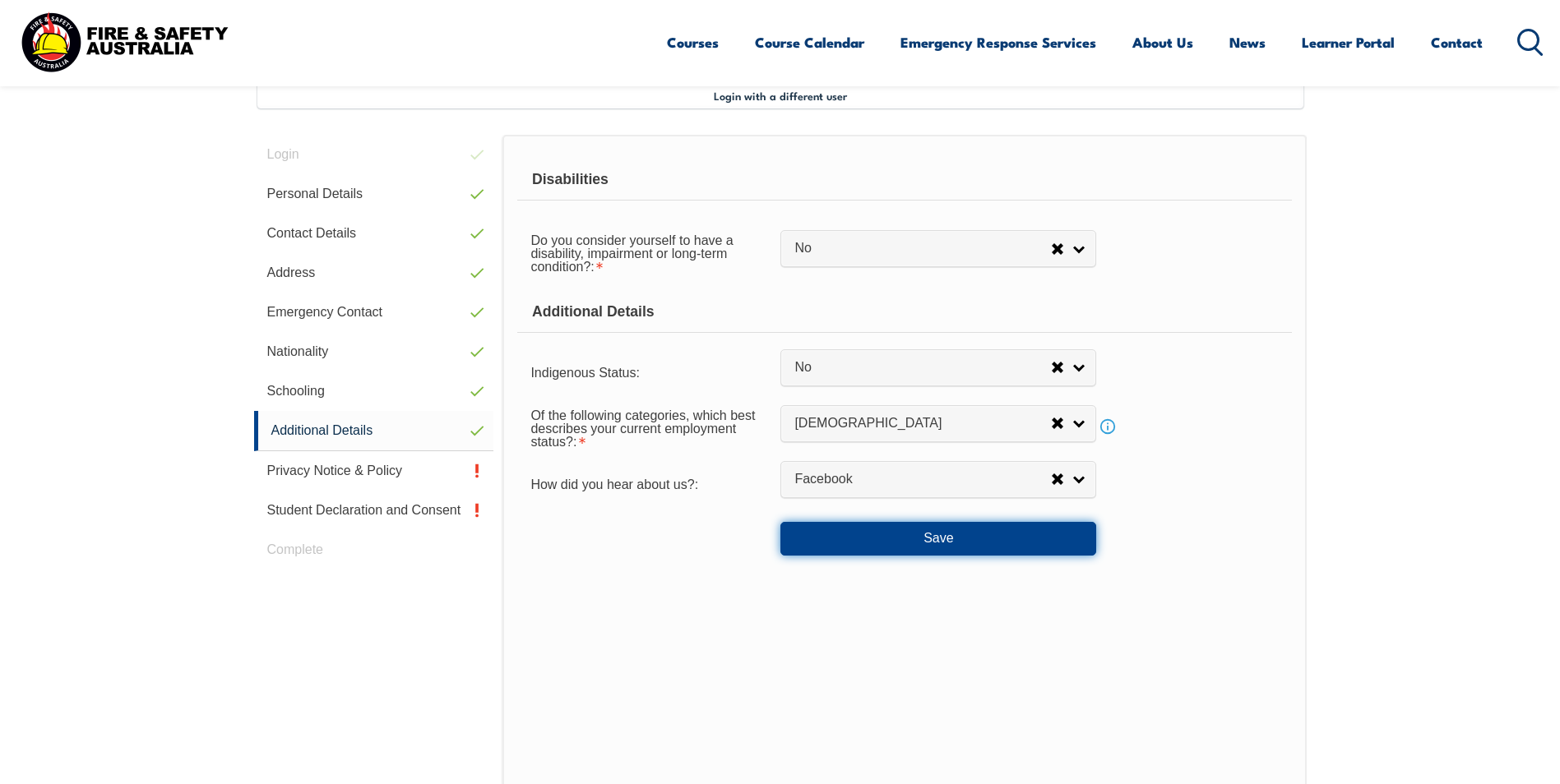
click at [913, 537] on button "Save" at bounding box center [939, 538] width 315 height 33
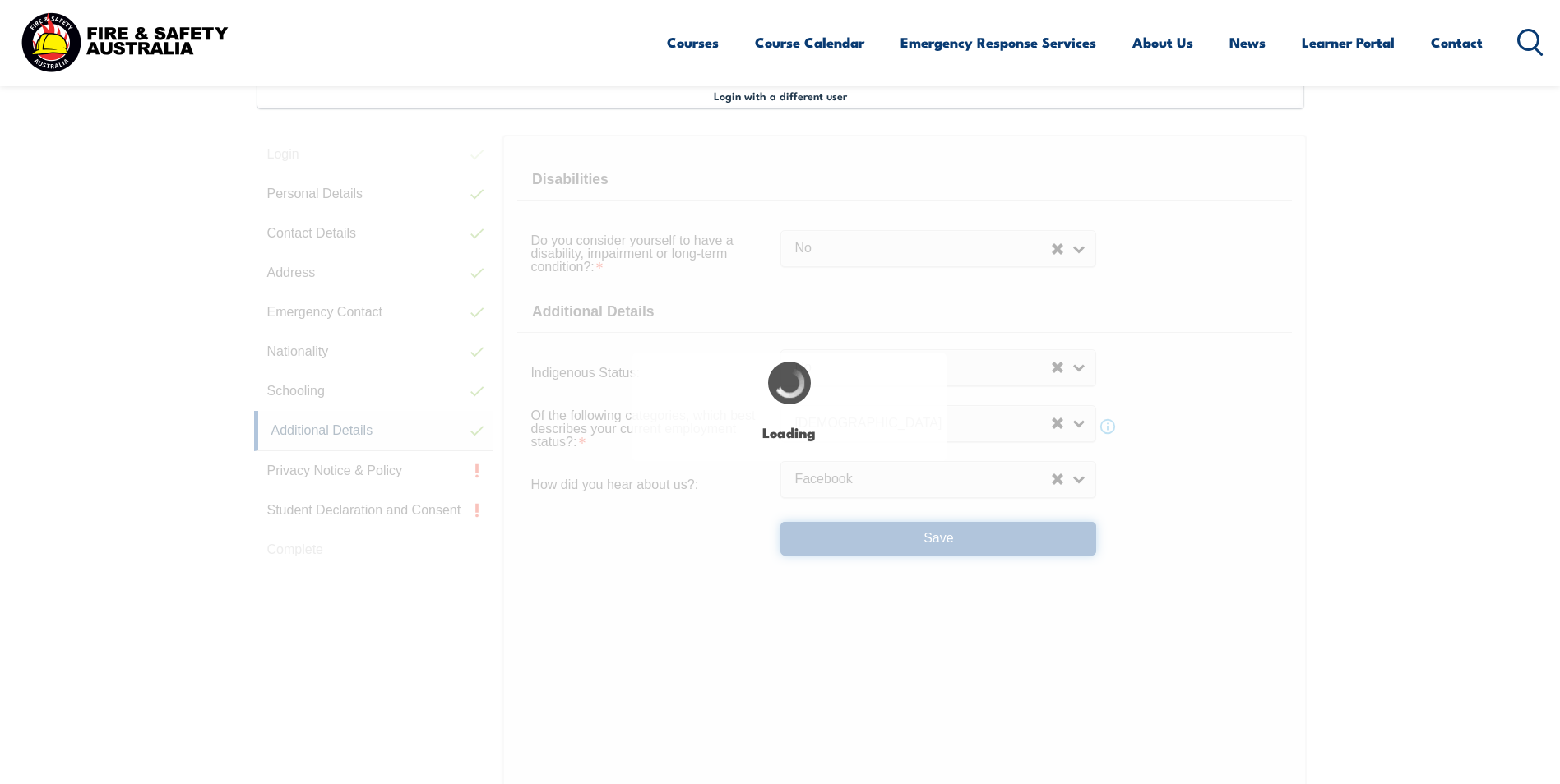
select select "false"
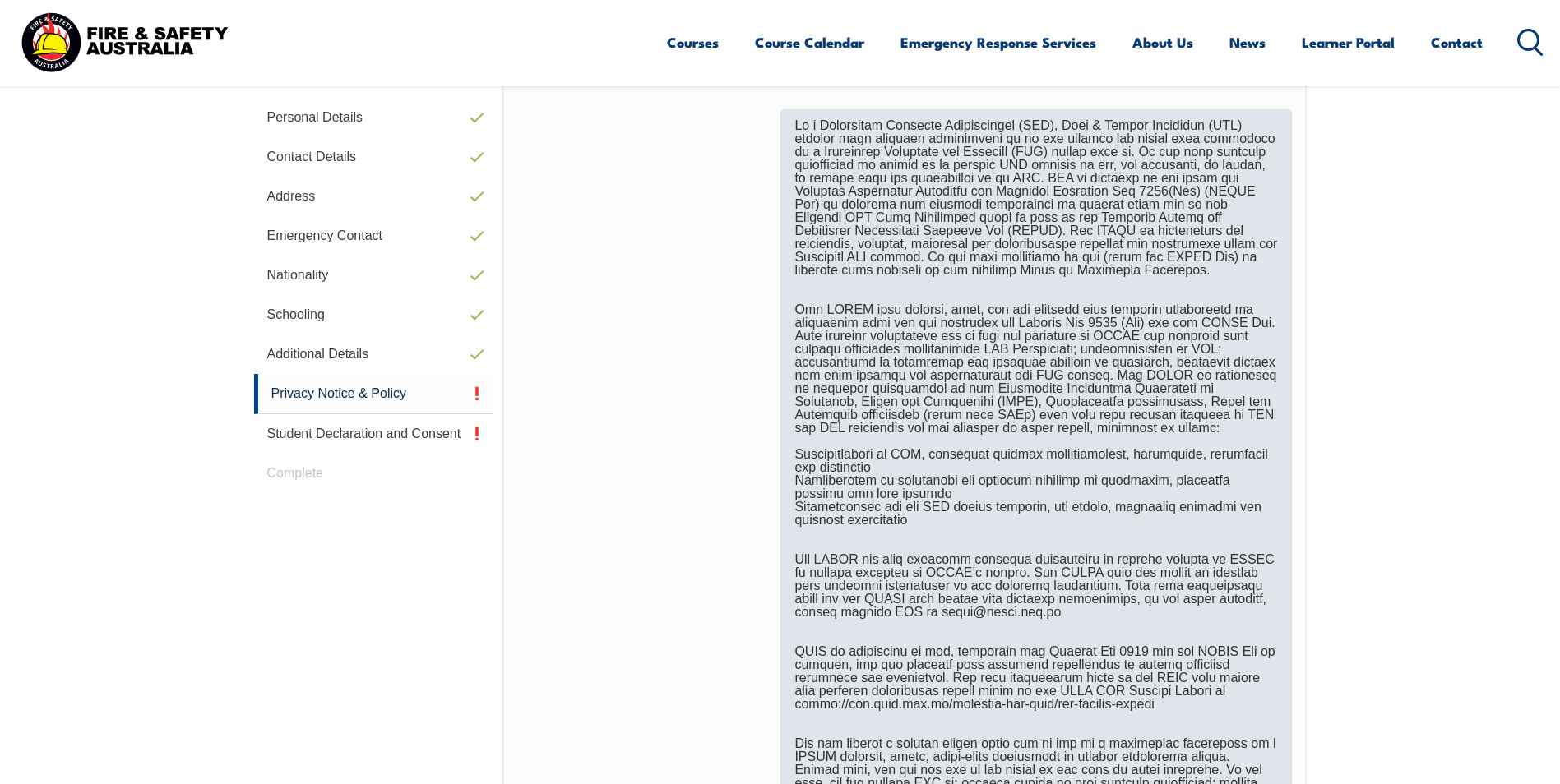
scroll to position [859, 0]
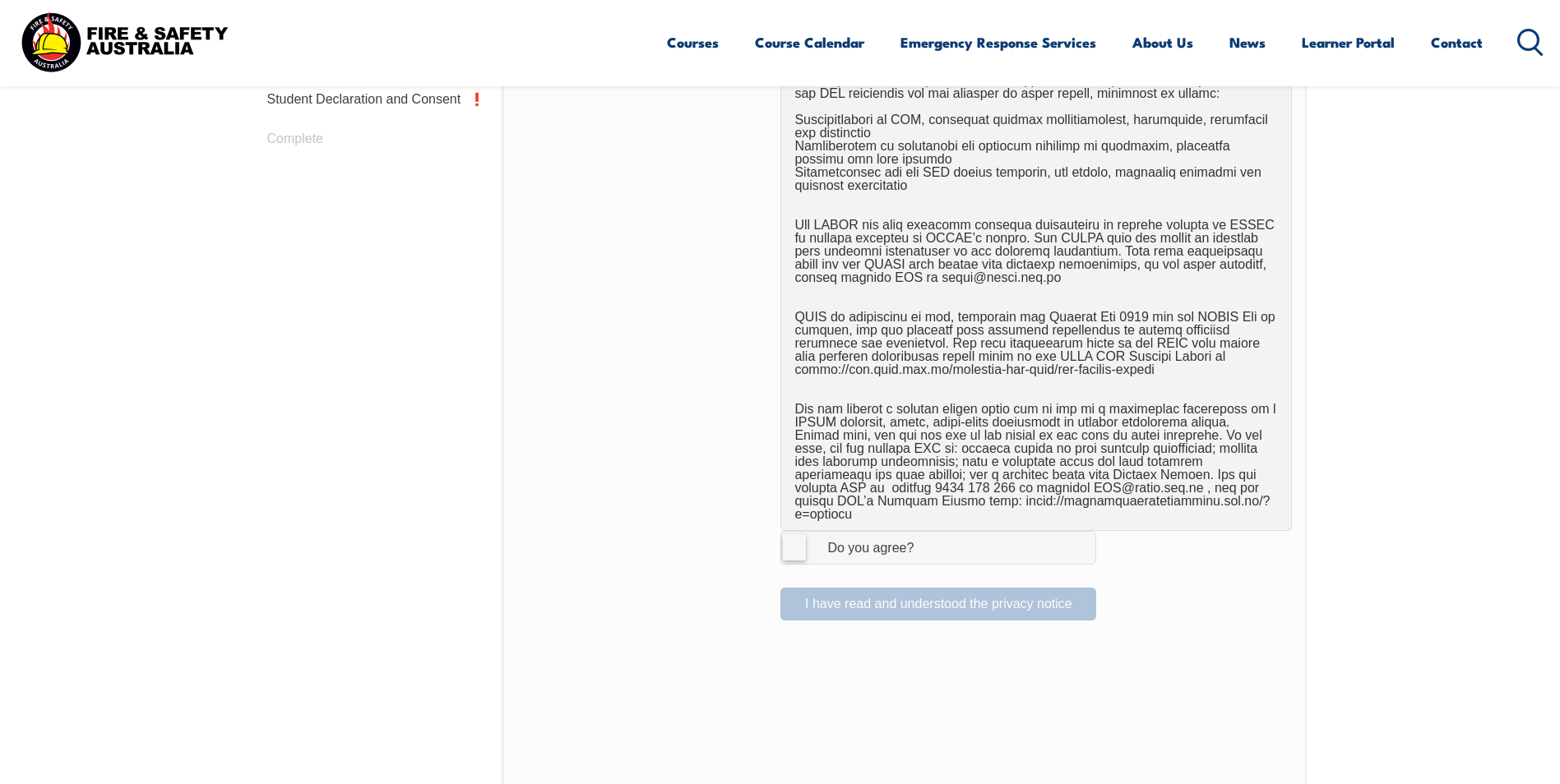
click at [794, 534] on label "I Agree Do you agree?" at bounding box center [939, 548] width 315 height 33
click at [927, 534] on input "I Agree Do you agree?" at bounding box center [941, 548] width 28 height 31
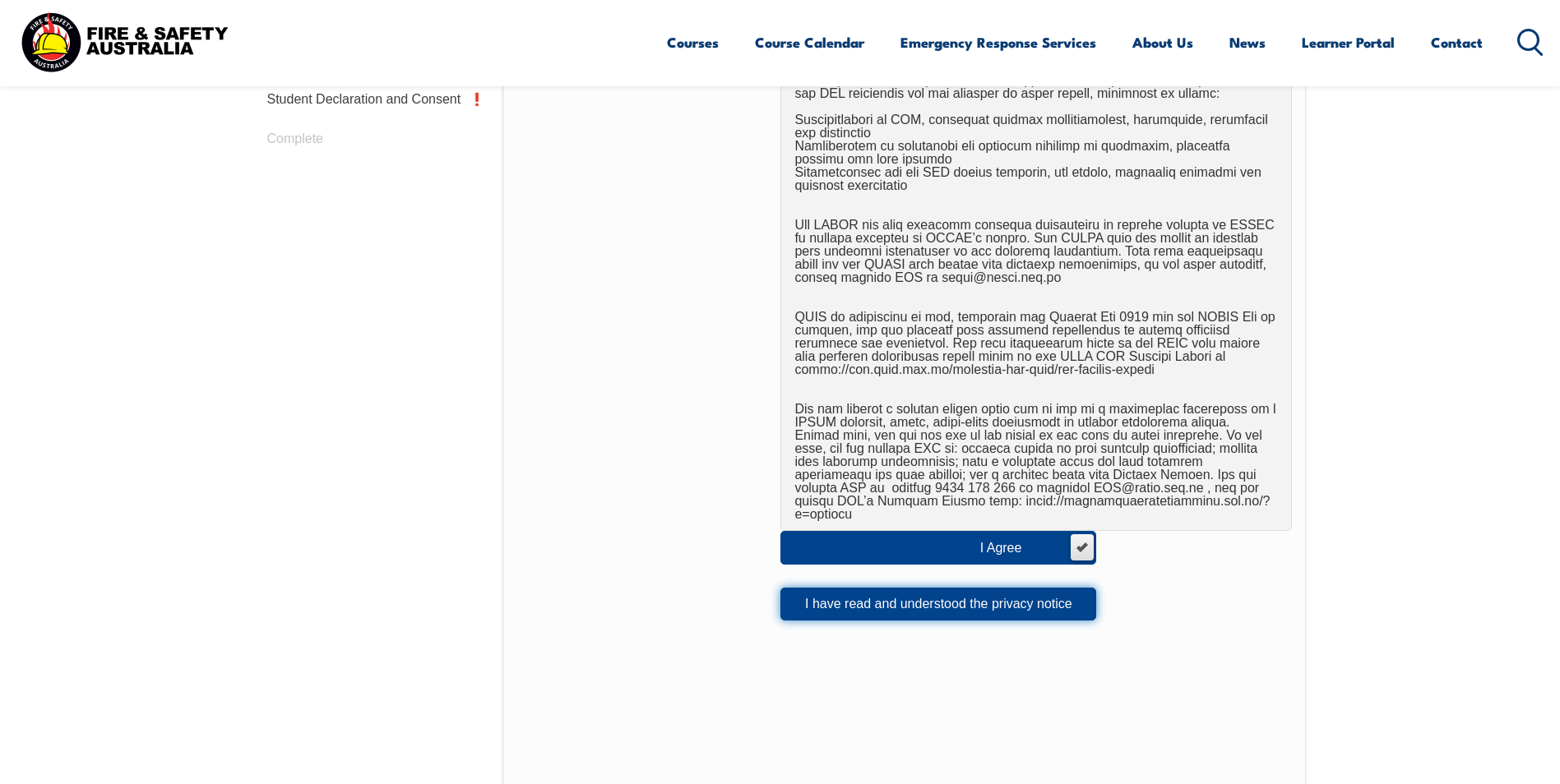
click at [894, 589] on button "I have read and understood the privacy notice" at bounding box center [939, 605] width 315 height 33
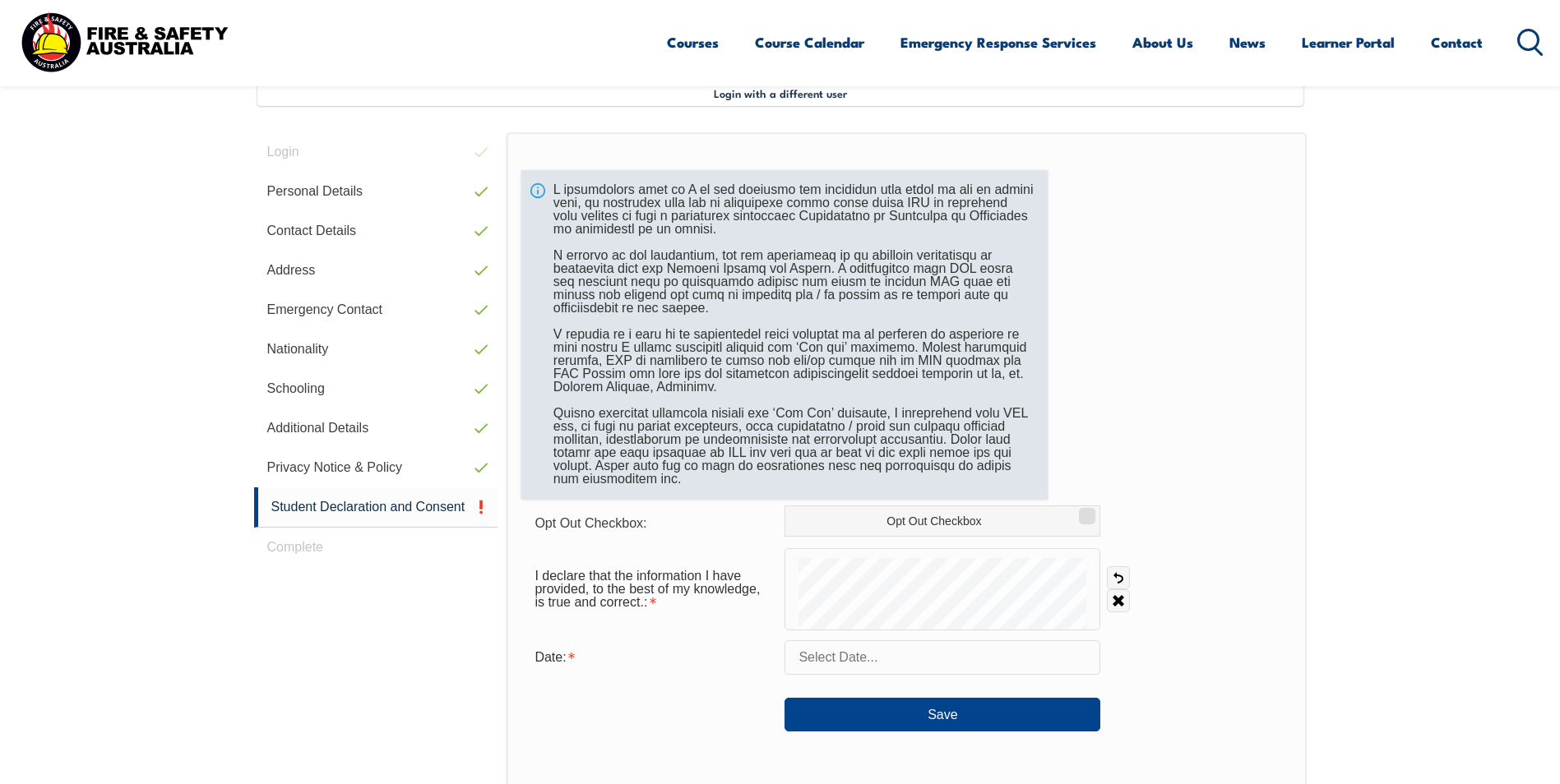
scroll to position [448, 0]
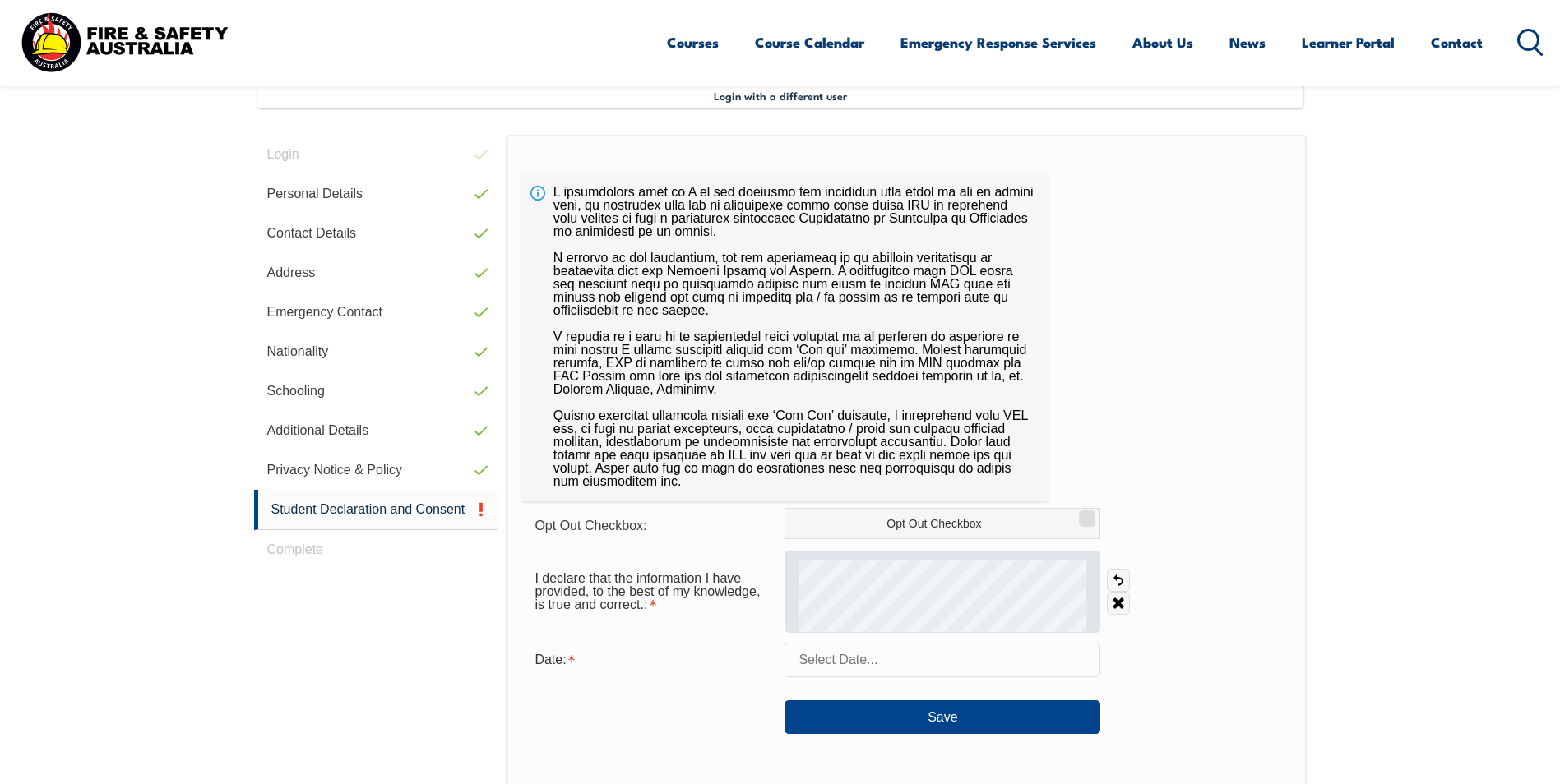
drag, startPoint x: 1118, startPoint y: 601, endPoint x: 1093, endPoint y: 606, distance: 25.5
click at [1114, 600] on link "Clear" at bounding box center [1118, 604] width 23 height 23
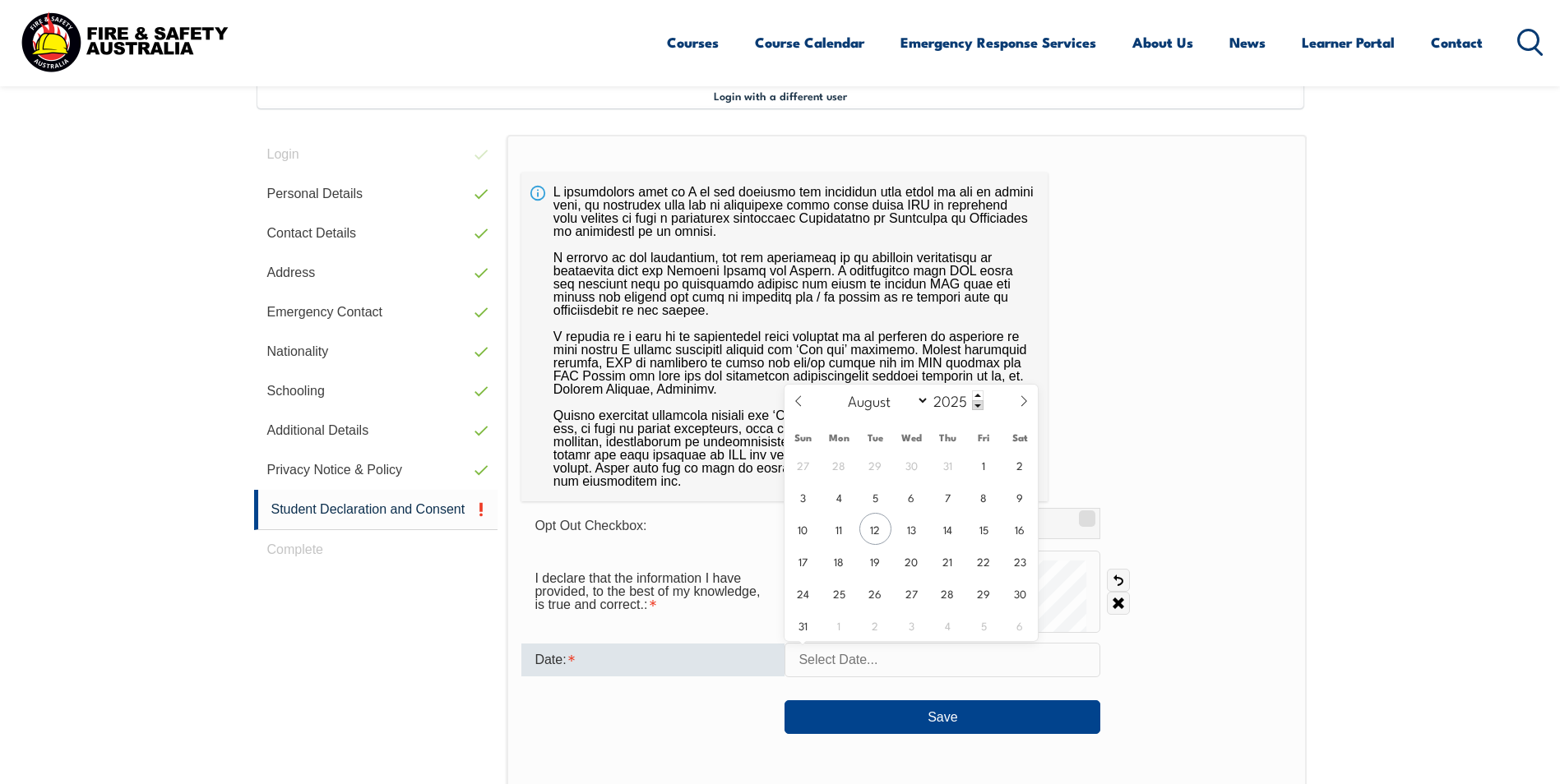
click at [828, 655] on input "text" at bounding box center [942, 660] width 315 height 35
click at [876, 524] on span "12" at bounding box center [875, 529] width 32 height 32
type input "August 12, 2025"
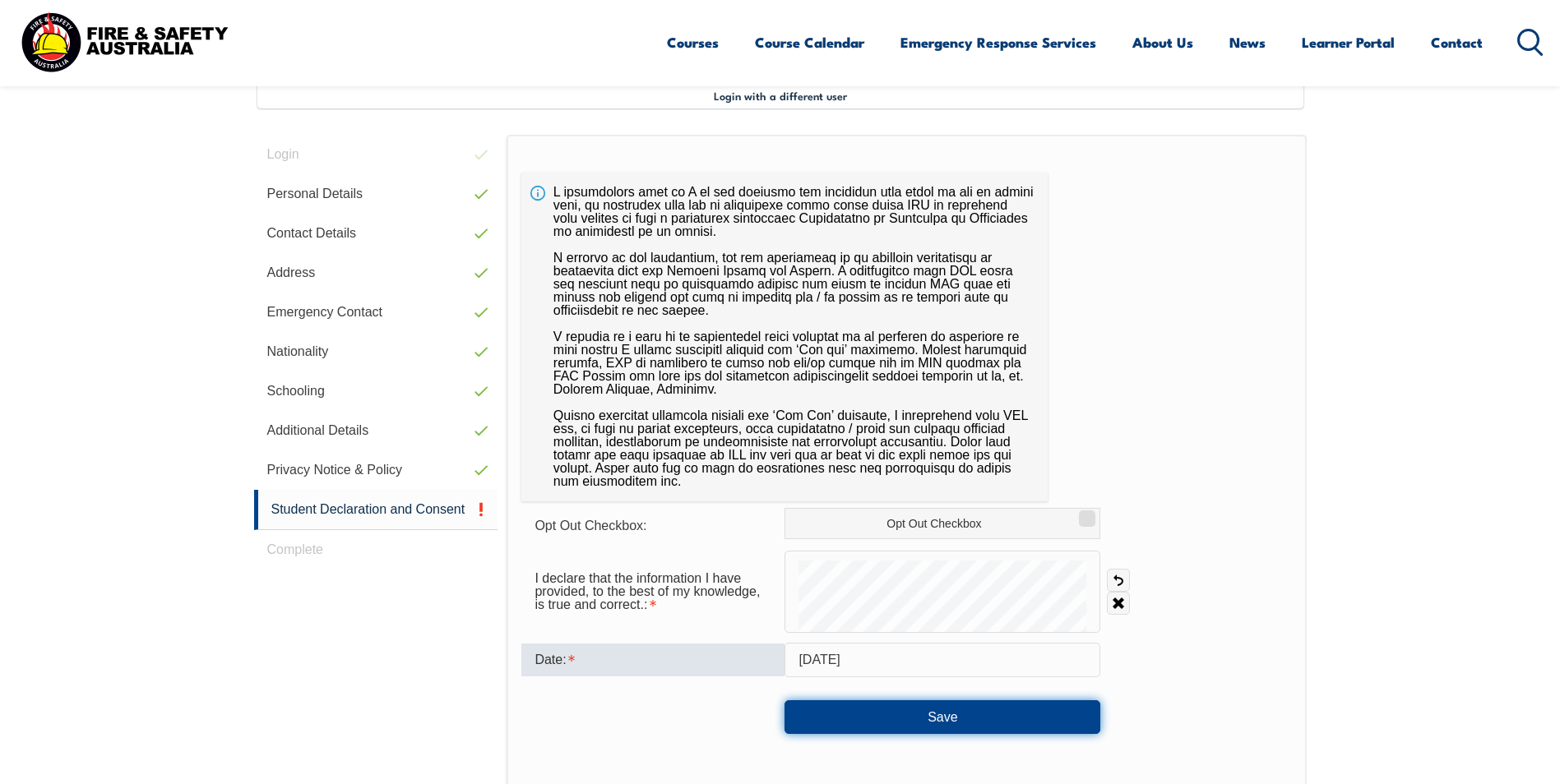
click at [909, 718] on button "Save" at bounding box center [942, 717] width 315 height 33
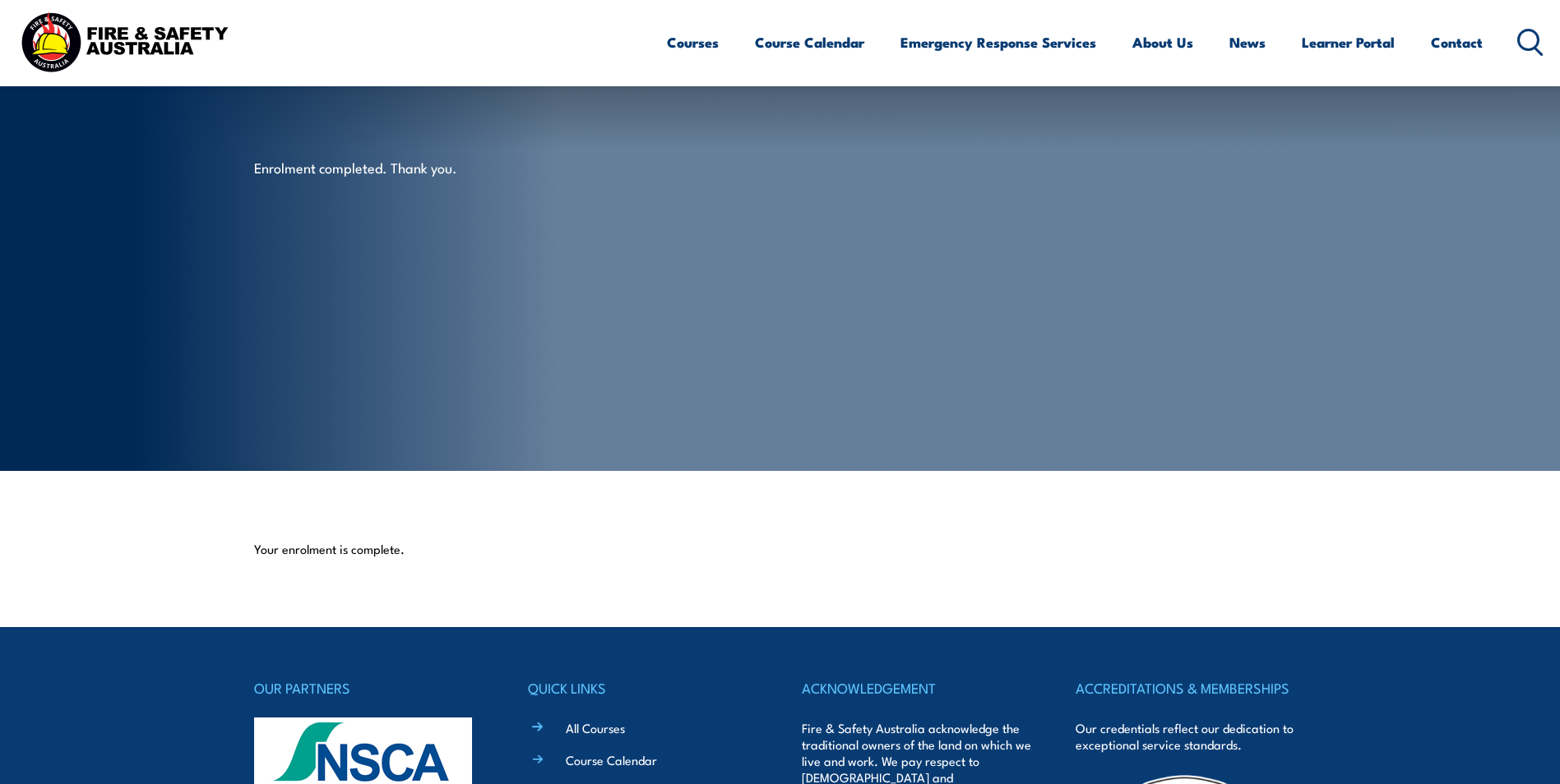
scroll to position [329, 0]
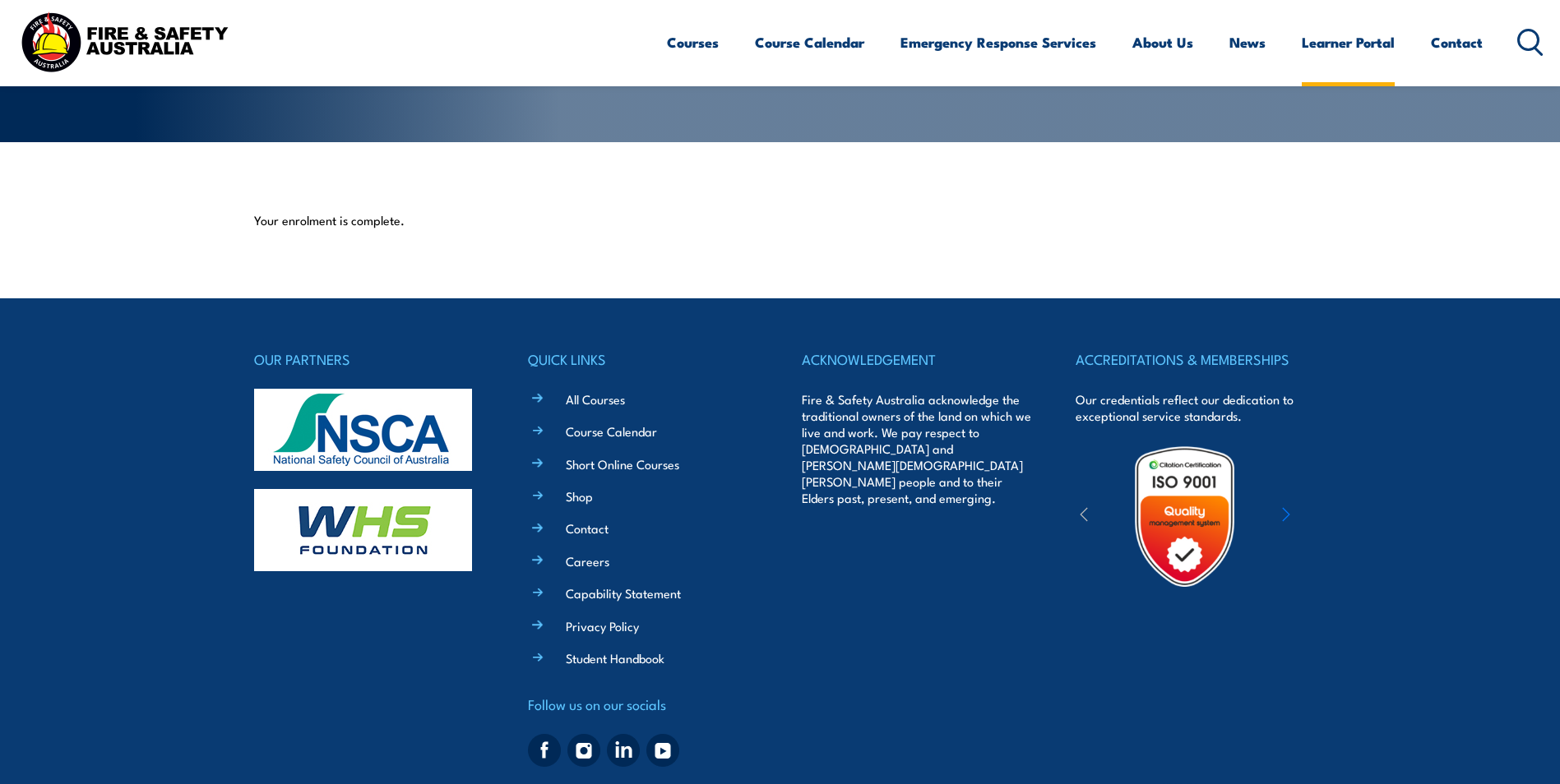
click at [1316, 45] on link "Learner Portal" at bounding box center [1348, 43] width 93 height 44
